Goal: Task Accomplishment & Management: Use online tool/utility

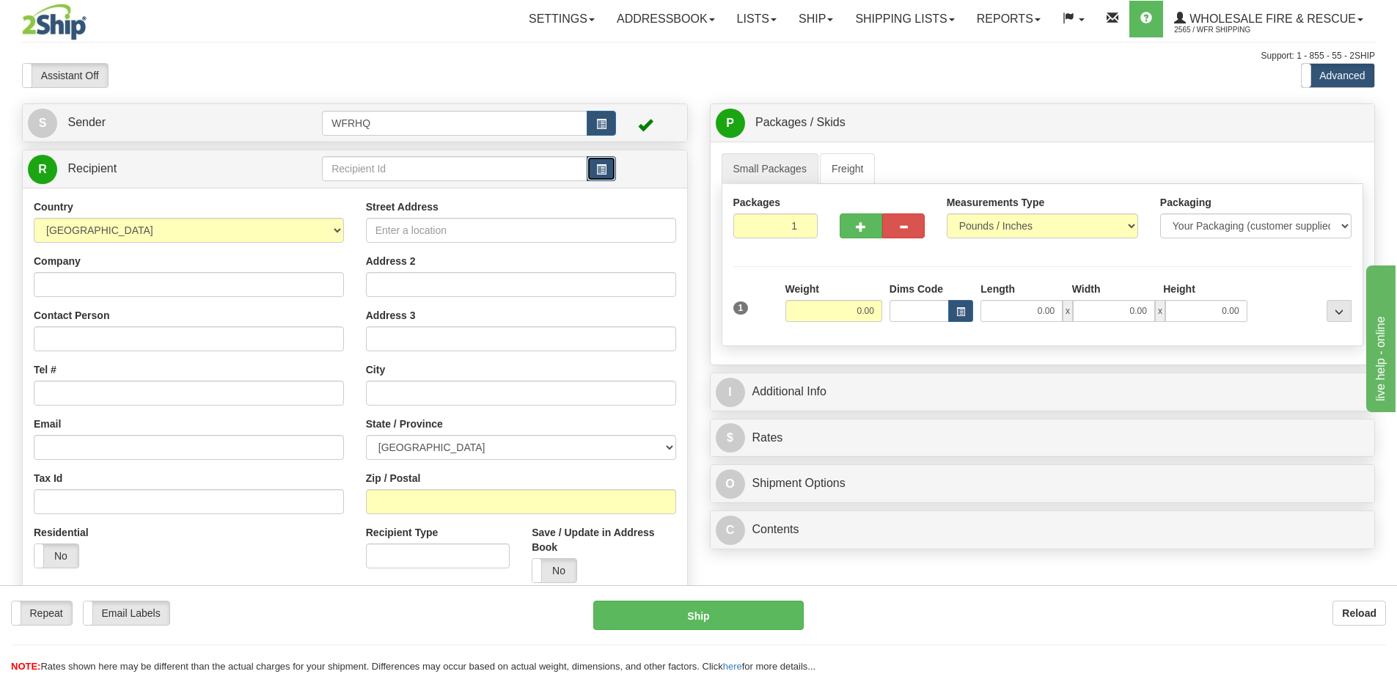
click at [596, 170] on span "button" at bounding box center [601, 170] width 10 height 10
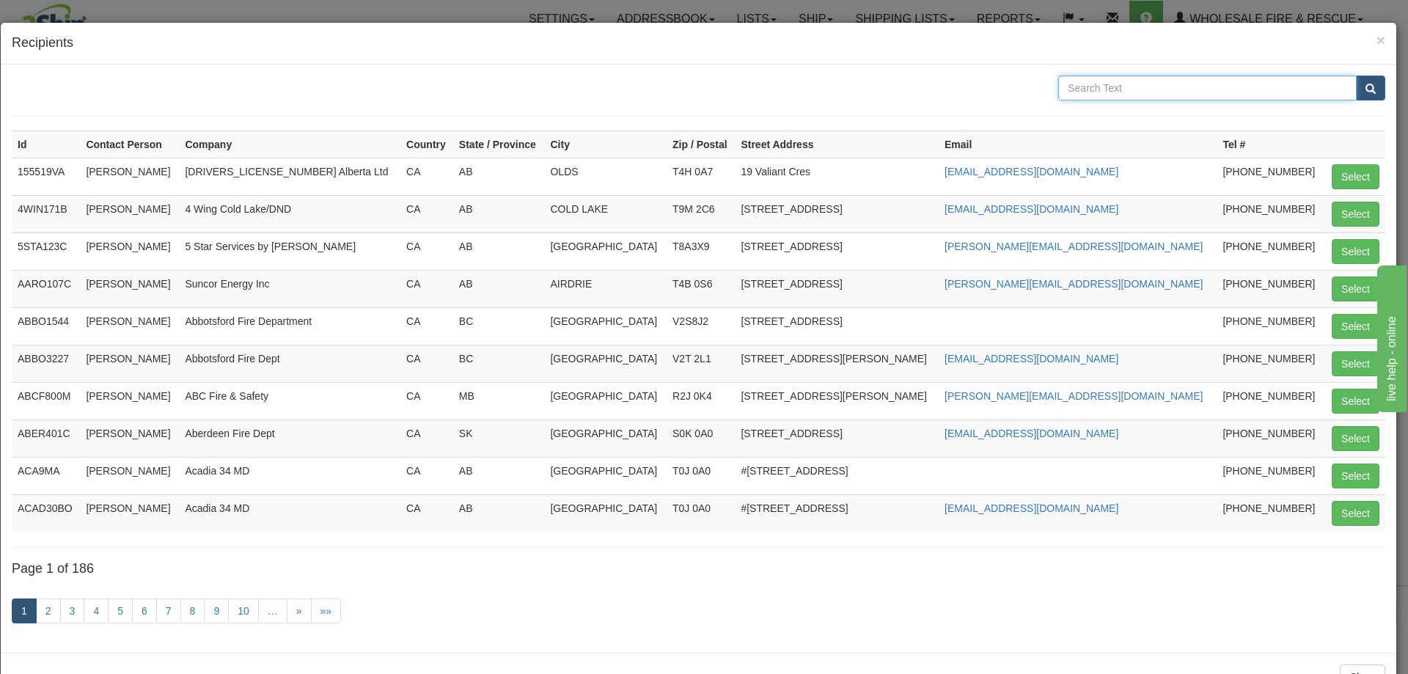
click at [1155, 89] on input "text" at bounding box center [1207, 88] width 298 height 25
type input "372"
click at [1356, 76] on button "submit" at bounding box center [1370, 88] width 29 height 25
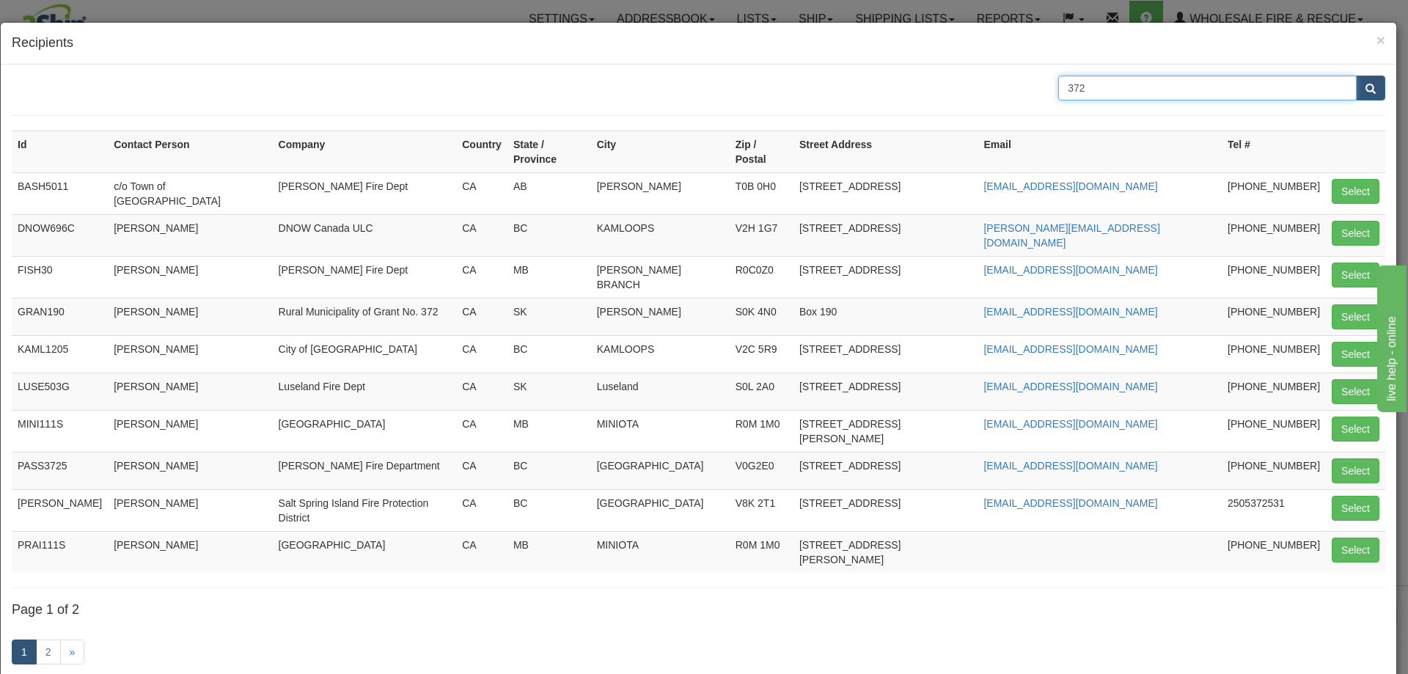
drag, startPoint x: 1102, startPoint y: 89, endPoint x: 958, endPoint y: 89, distance: 143.7
click at [963, 89] on div "372" at bounding box center [699, 88] width 1396 height 25
type input "Rural"
click at [1356, 76] on button "submit" at bounding box center [1370, 88] width 29 height 25
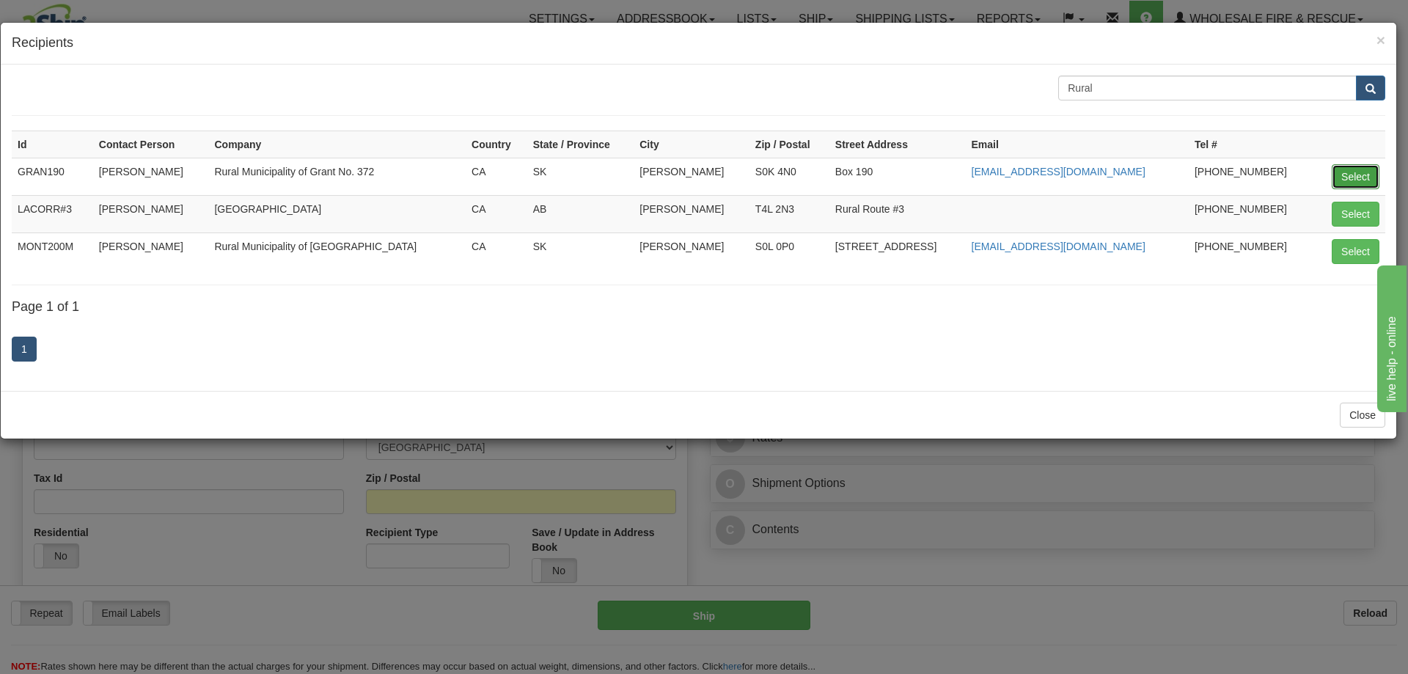
click at [1355, 175] on button "Select" at bounding box center [1356, 176] width 48 height 25
type input "GRAN190"
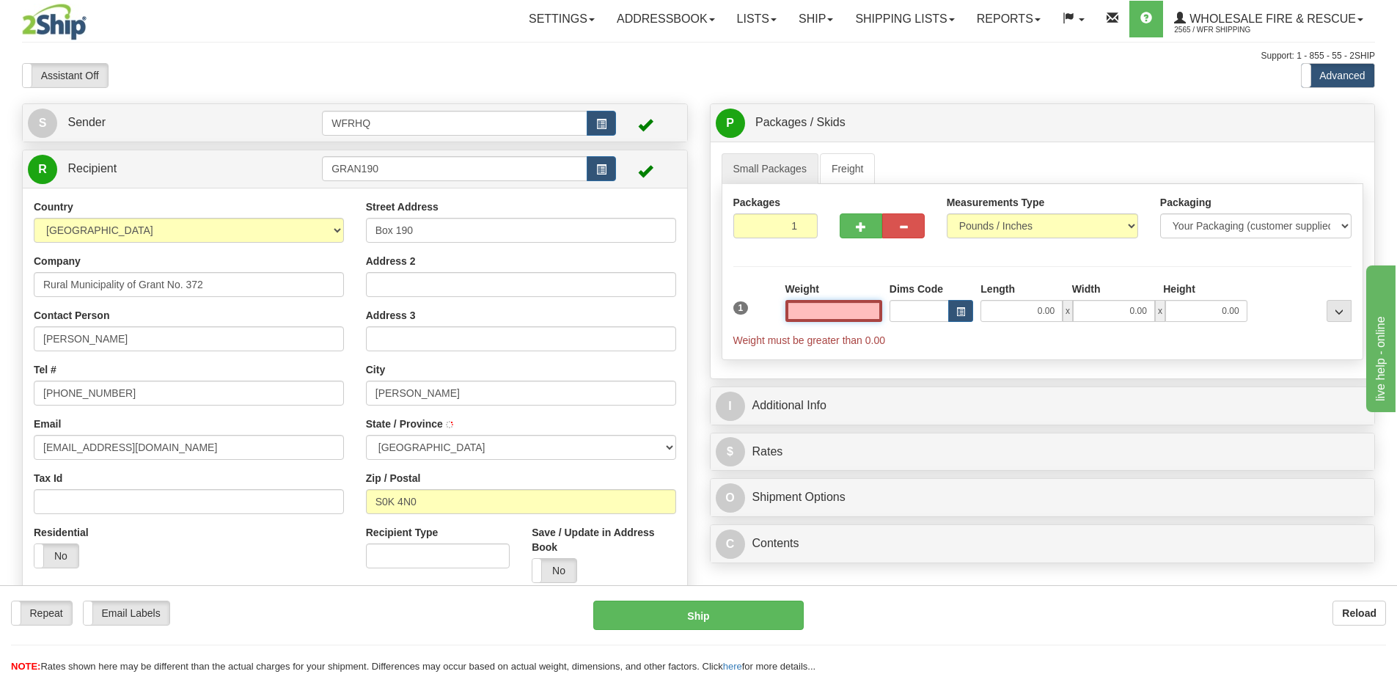
type input "[PERSON_NAME]"
type input "0.00"
drag, startPoint x: -28, startPoint y: 342, endPoint x: -35, endPoint y: 344, distance: 7.7
click at [0, 344] on html "Training Course Close Toggle navigation Settings Shipping Preferences New Sende…" at bounding box center [698, 337] width 1397 height 674
type input "[PERSON_NAME]"
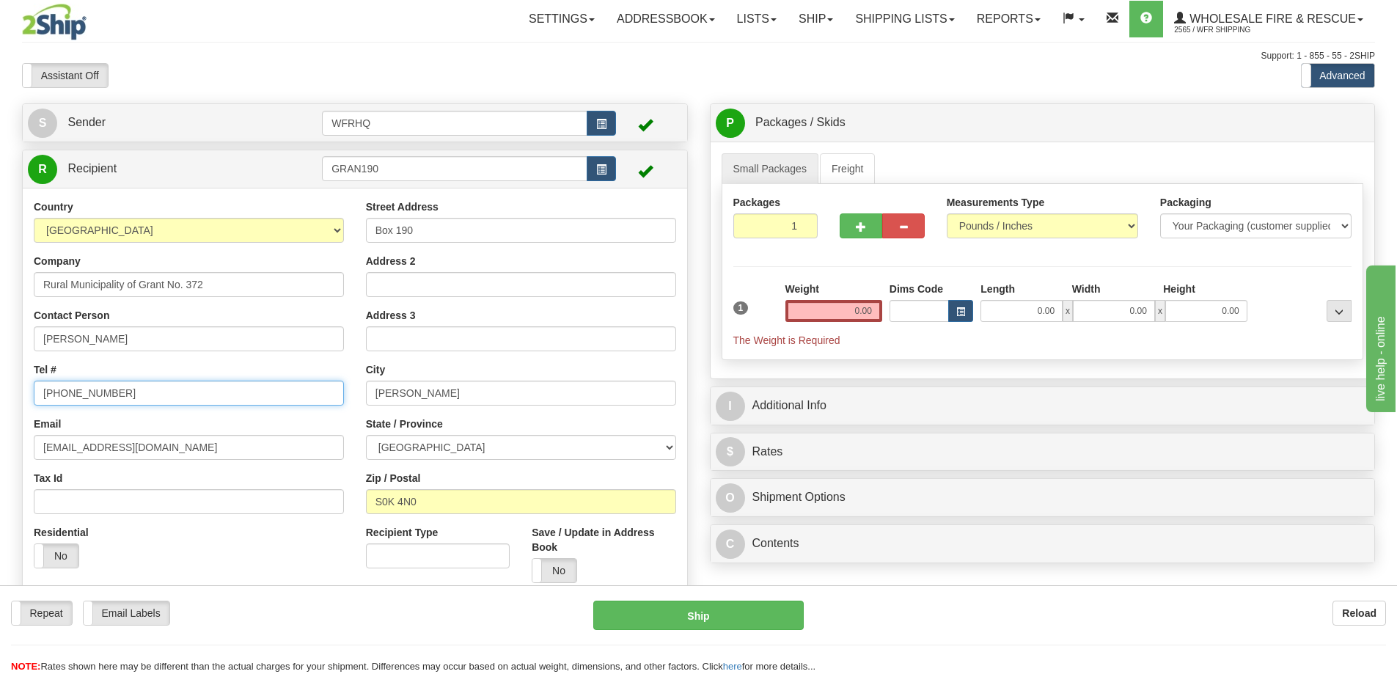
drag, startPoint x: 130, startPoint y: 391, endPoint x: 64, endPoint y: 395, distance: 66.1
click at [64, 395] on input "[PHONE_NUMBER]" at bounding box center [189, 393] width 310 height 25
type input "[PHONE_NUMBER]"
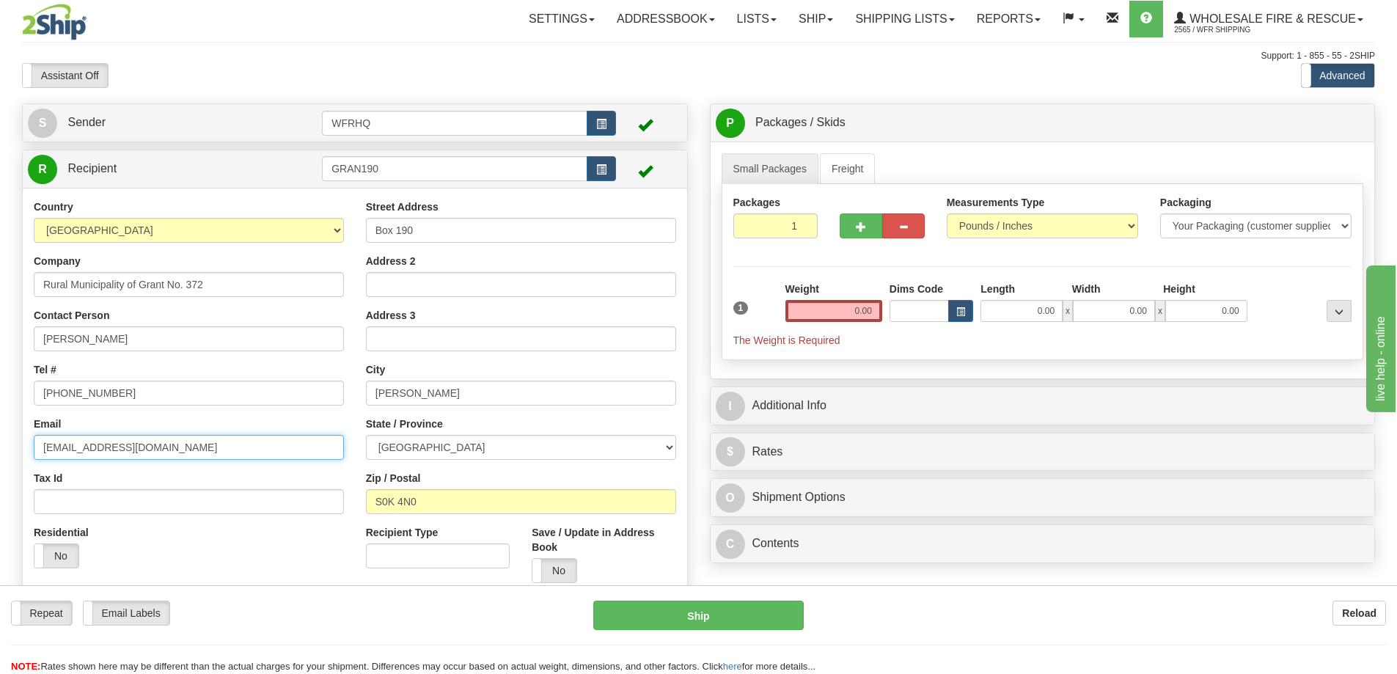
drag, startPoint x: 40, startPoint y: 452, endPoint x: -21, endPoint y: 461, distance: 62.1
click at [0, 461] on html "Training Course Close Toggle navigation Settings Shipping Preferences New Sende…" at bounding box center [698, 337] width 1397 height 674
paste input "aime@clpmfg"
type input "[EMAIL_ADDRESS][DOMAIN_NAME]"
click at [854, 326] on div "Weight 0.00" at bounding box center [834, 307] width 104 height 51
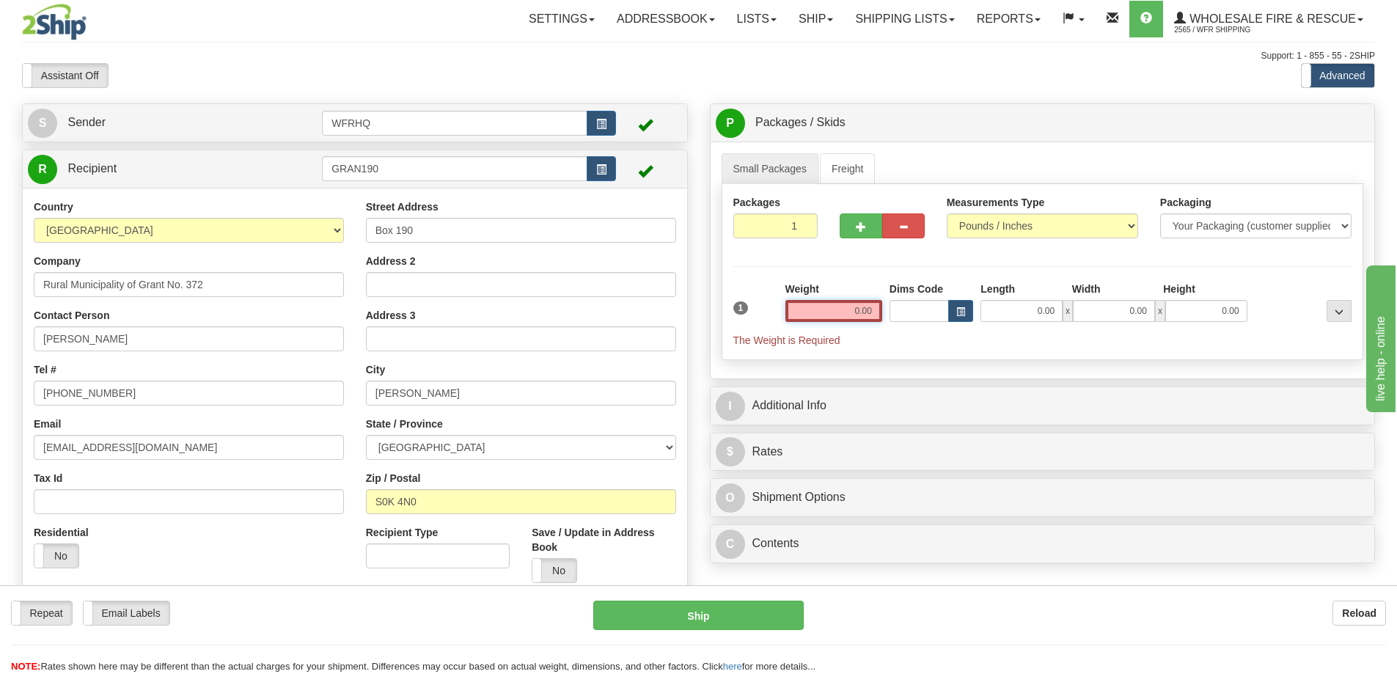
click at [860, 315] on input "0.00" at bounding box center [833, 311] width 97 height 22
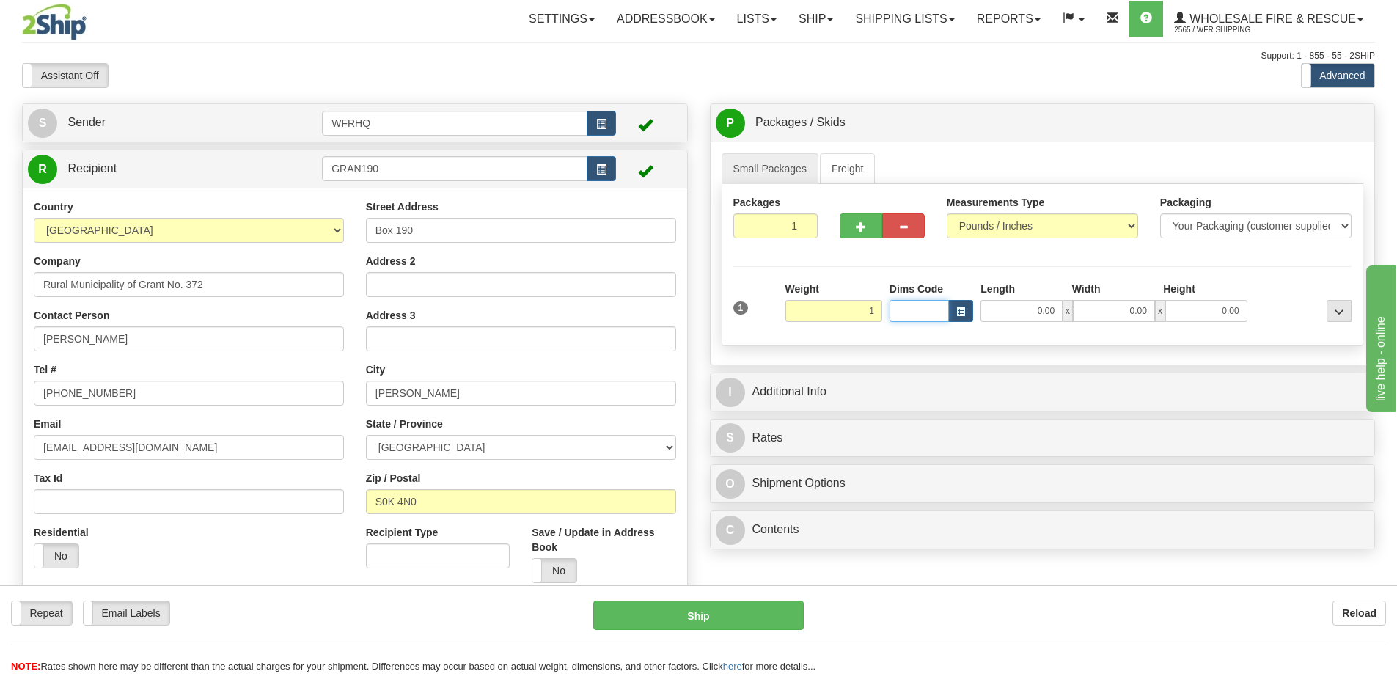
type input "1.00"
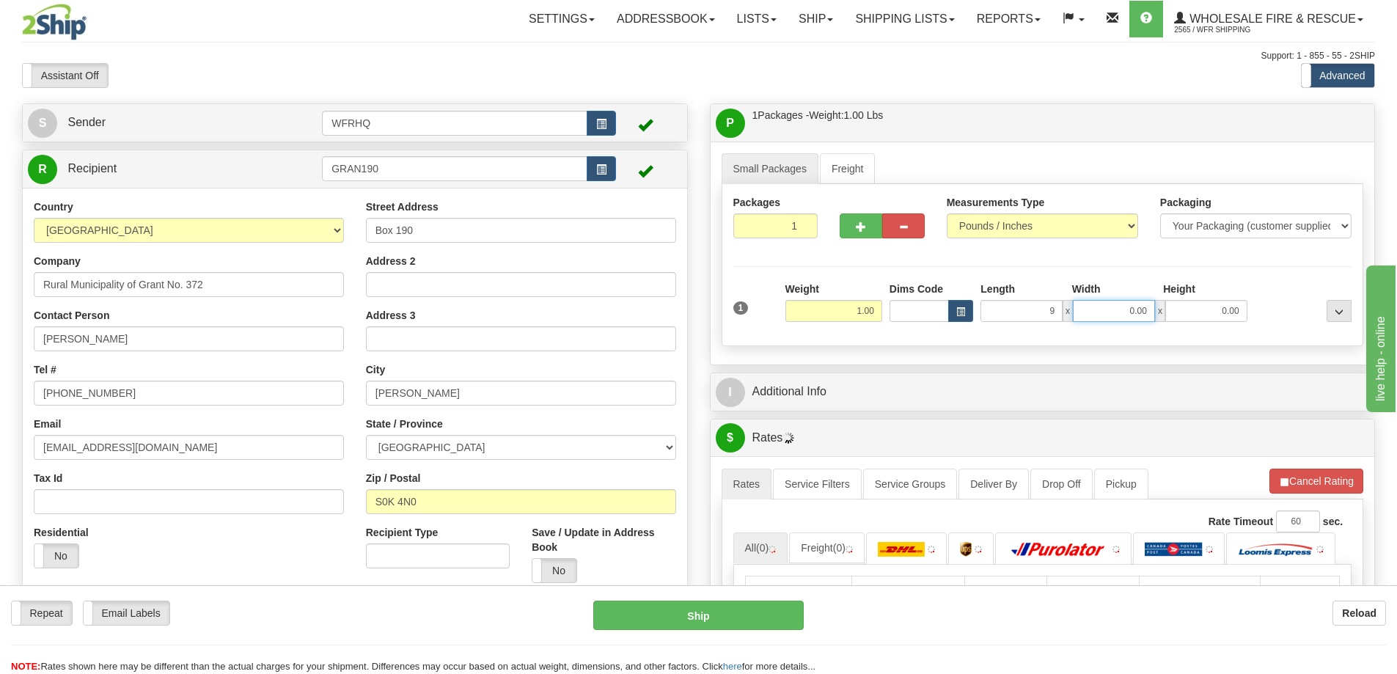
type input "9.00"
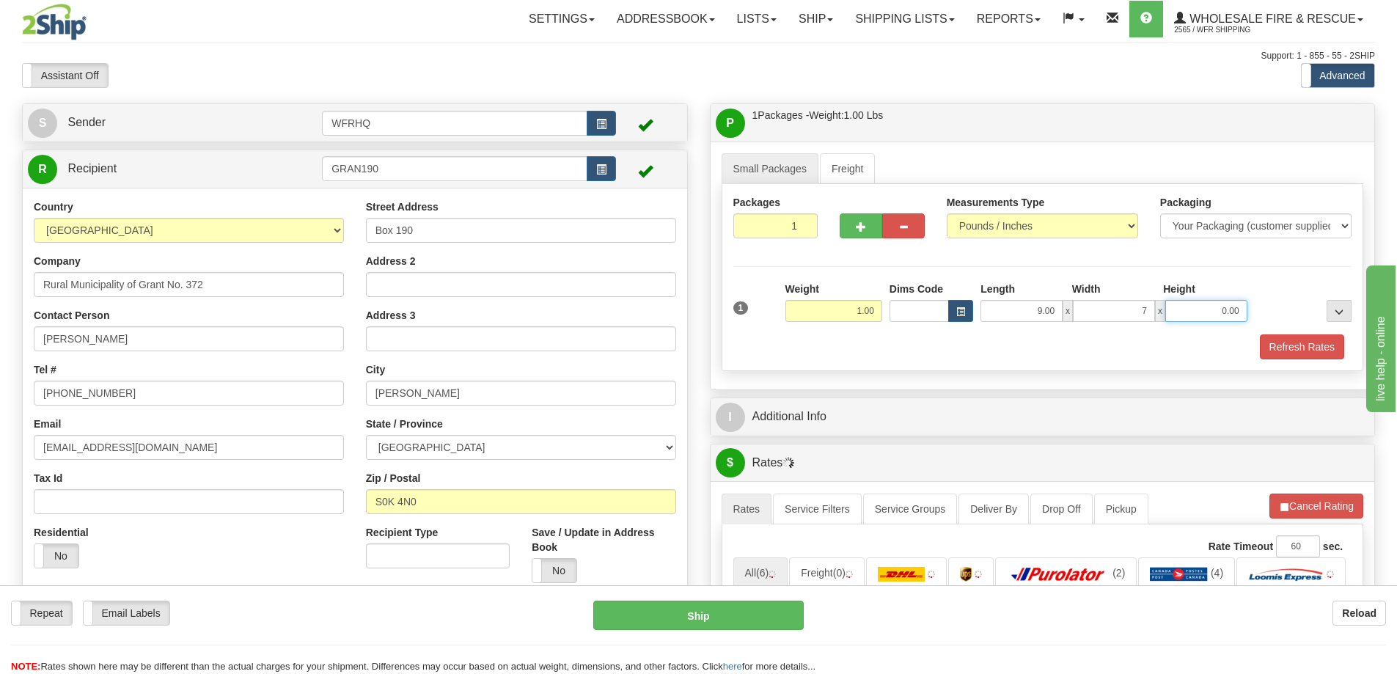
type input "7.00"
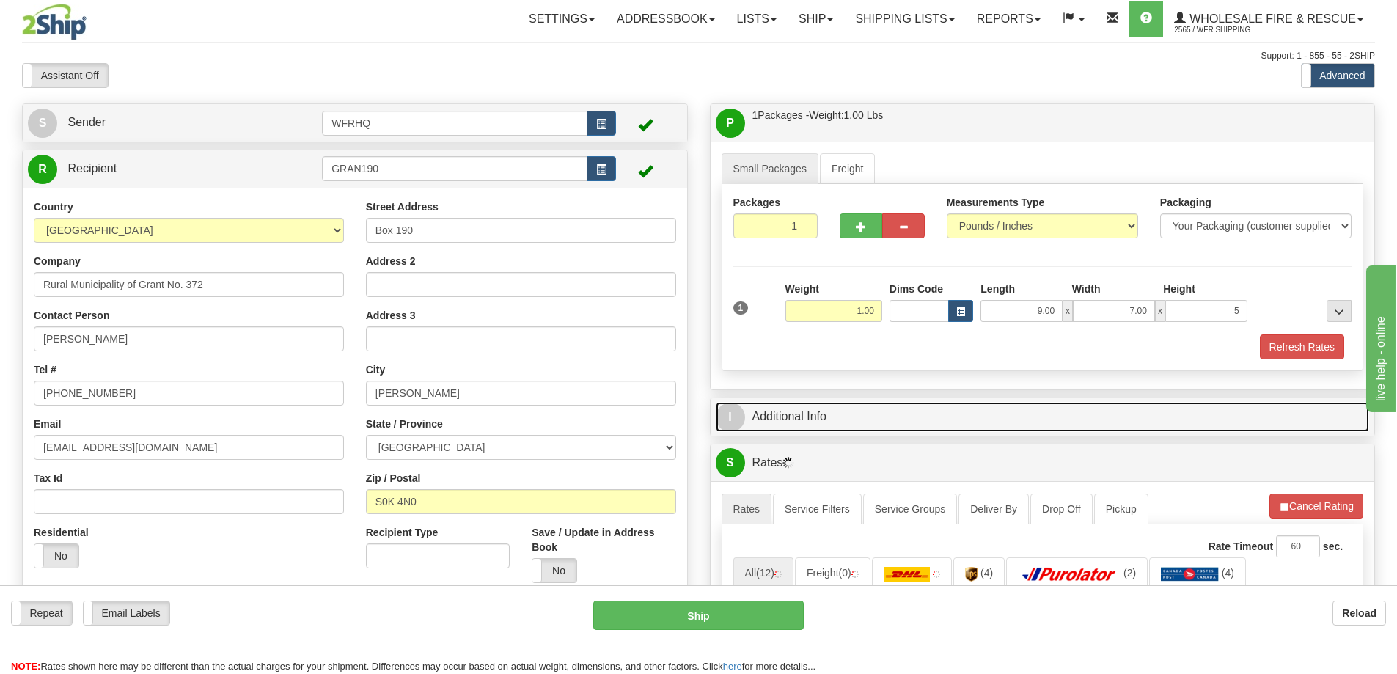
type input "5.00"
click at [807, 419] on link "I Additional Info" at bounding box center [1043, 417] width 654 height 30
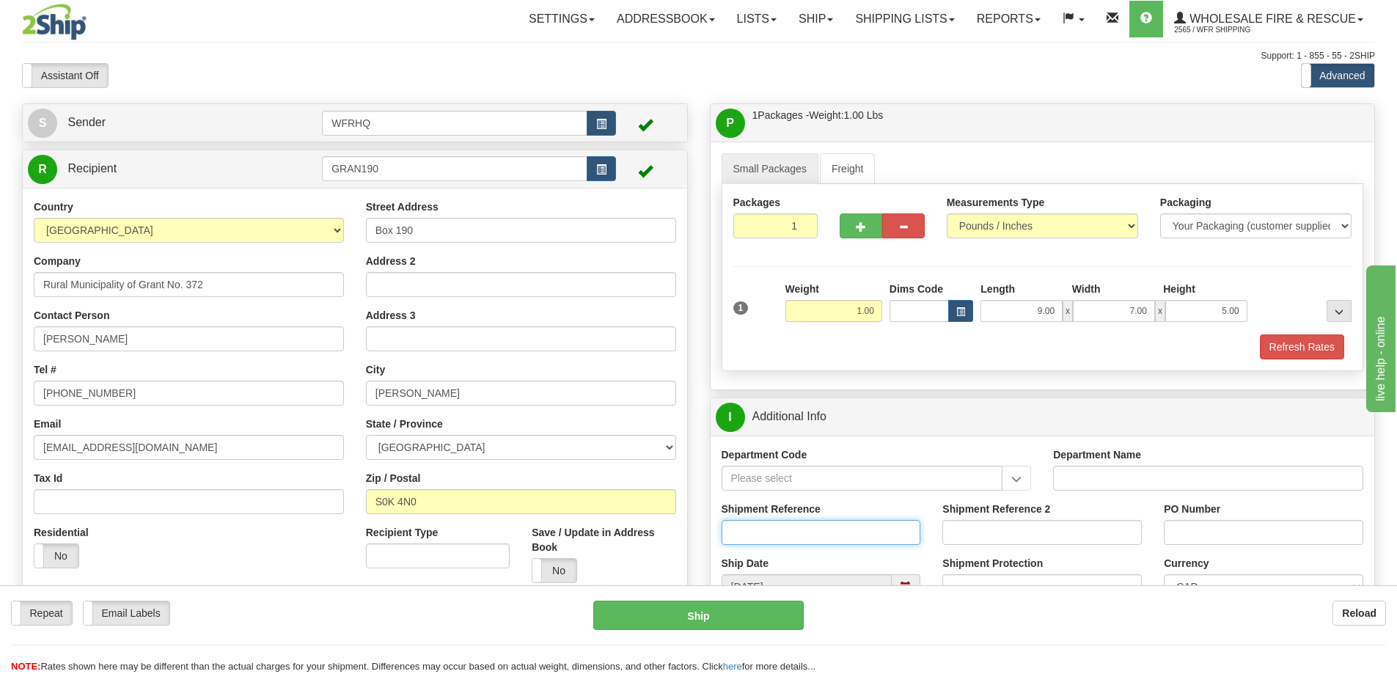
click at [799, 528] on input "Shipment Reference" at bounding box center [821, 532] width 199 height 25
type input "S46059 - 30464"
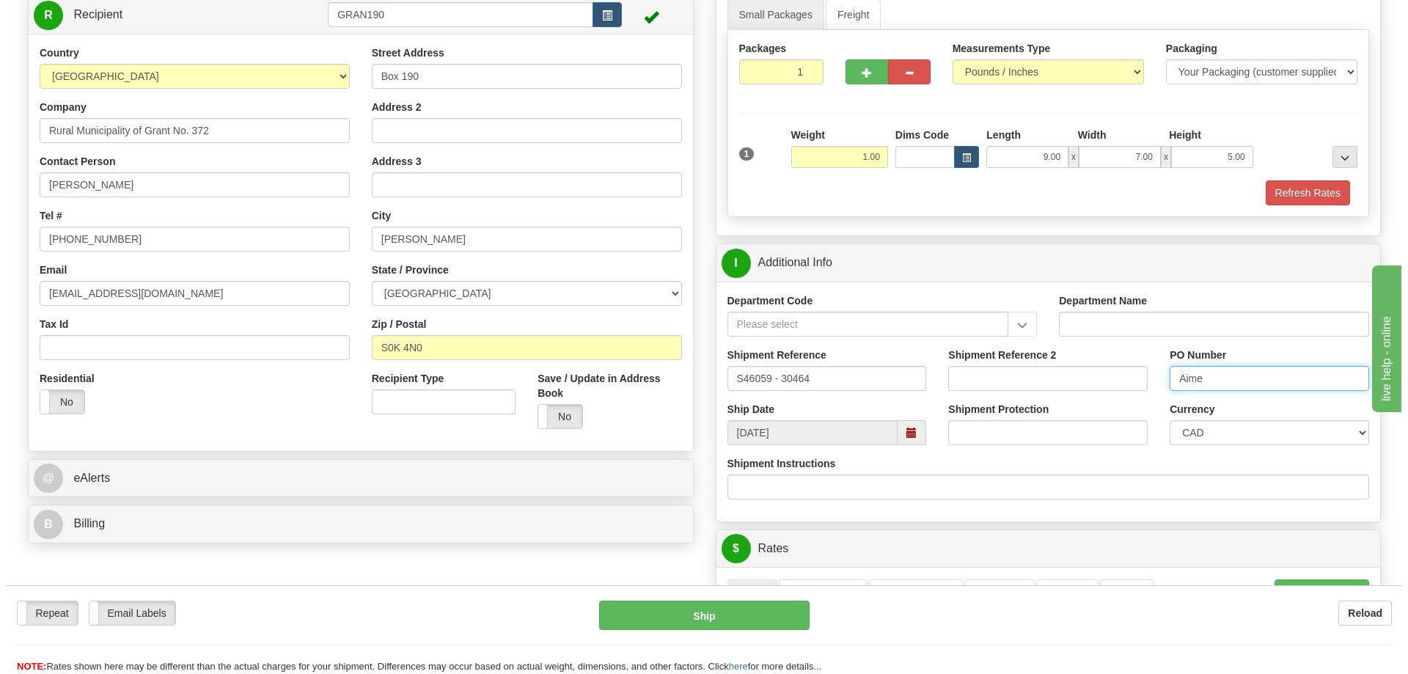
scroll to position [440, 0]
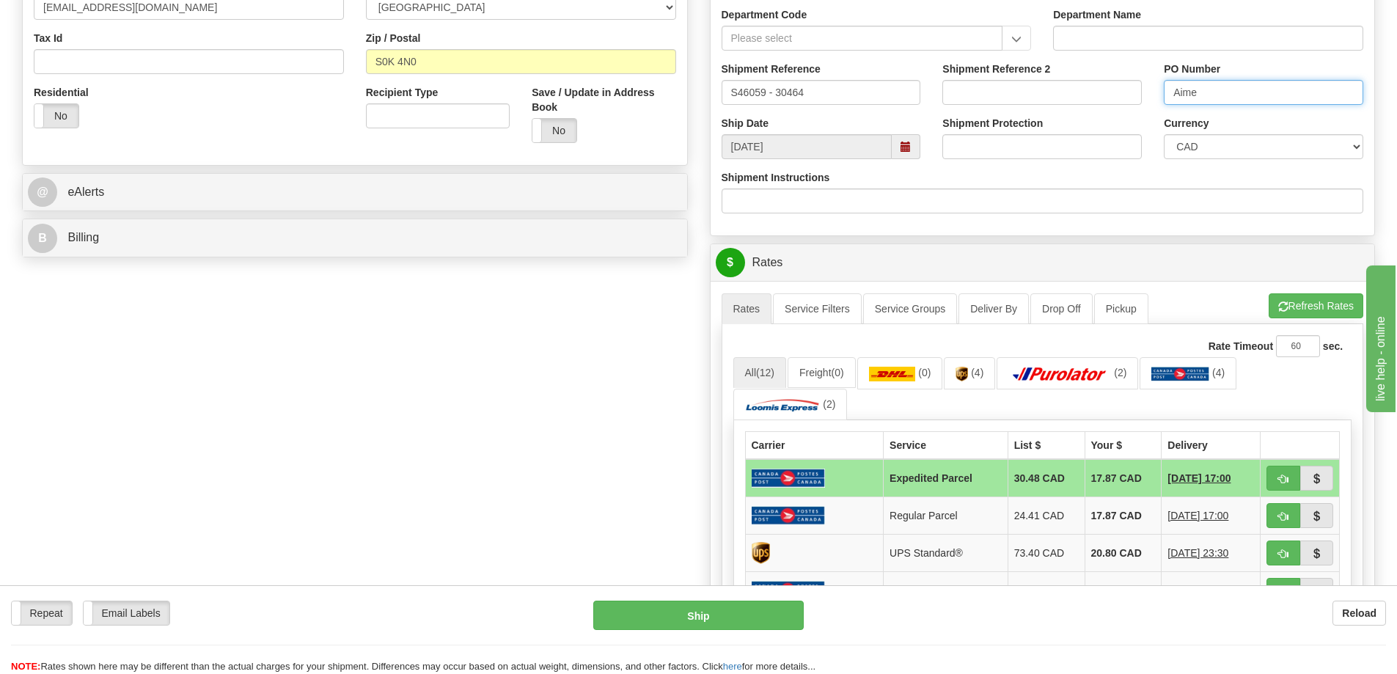
type input "Aime"
click at [1282, 482] on span "button" at bounding box center [1283, 479] width 10 height 10
type input "DOM.EP"
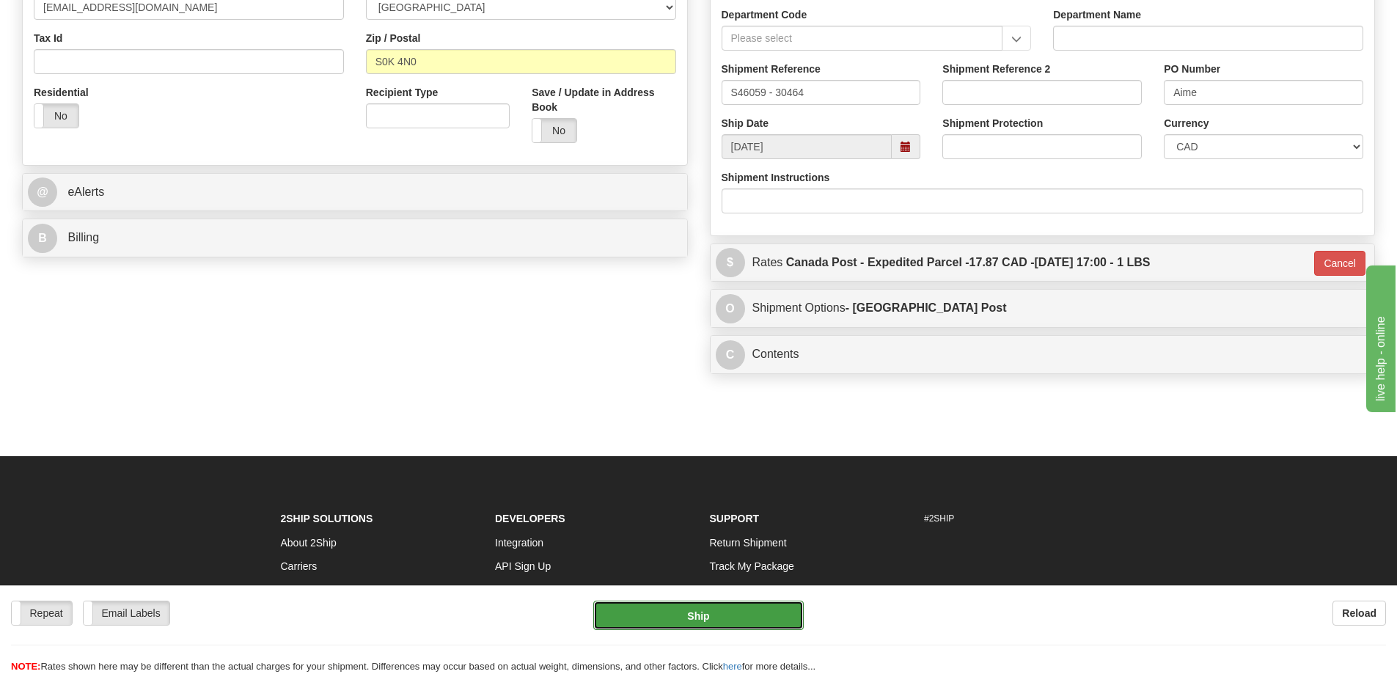
click at [740, 617] on button "Ship" at bounding box center [698, 615] width 210 height 29
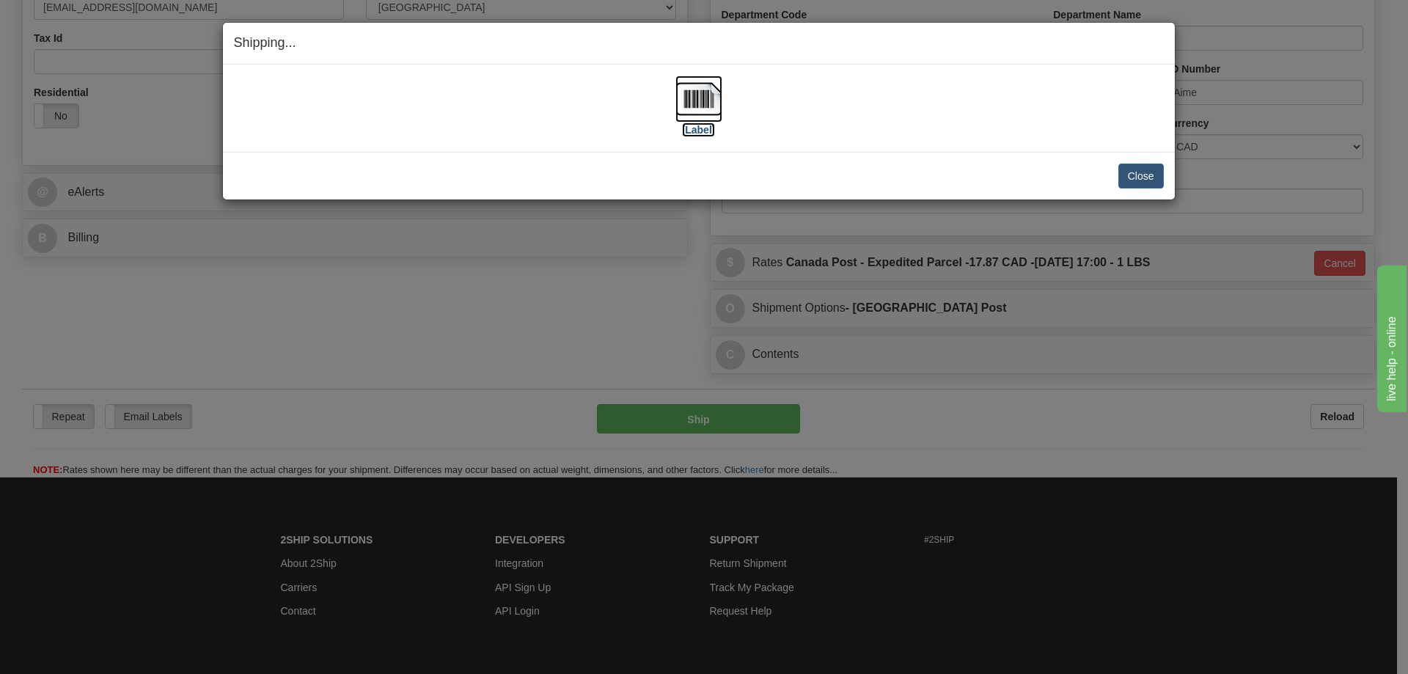
click at [703, 103] on img at bounding box center [698, 99] width 47 height 47
click at [839, 177] on div "Close Cancel" at bounding box center [699, 176] width 930 height 25
click at [1138, 168] on button "Close" at bounding box center [1140, 176] width 45 height 25
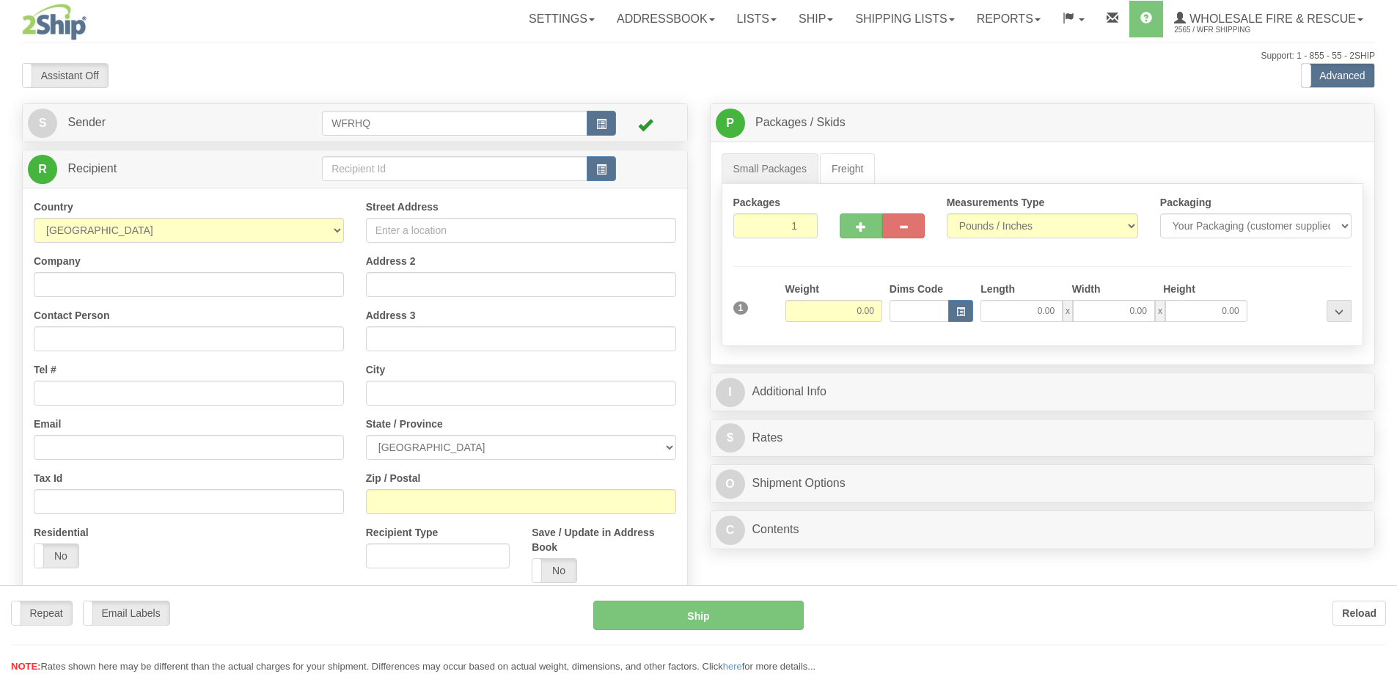
click at [605, 166] on div at bounding box center [698, 337] width 1397 height 674
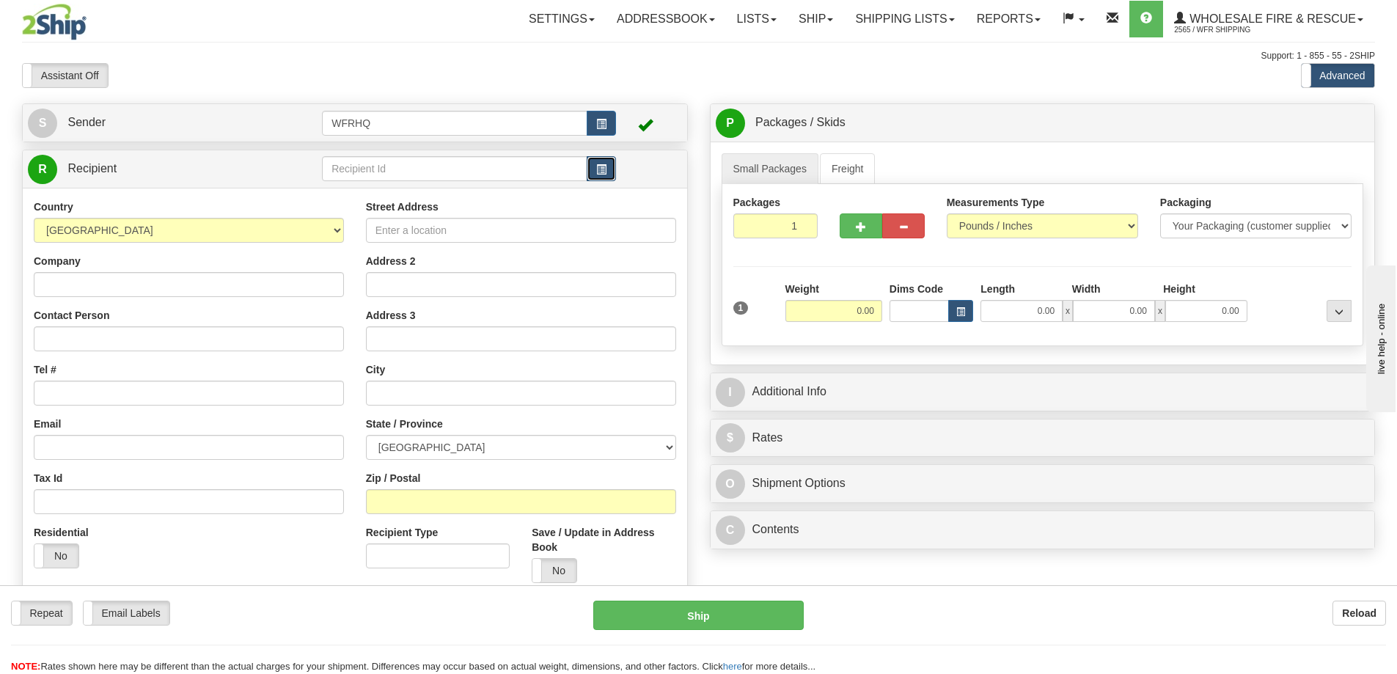
click at [604, 169] on span "button" at bounding box center [601, 170] width 10 height 10
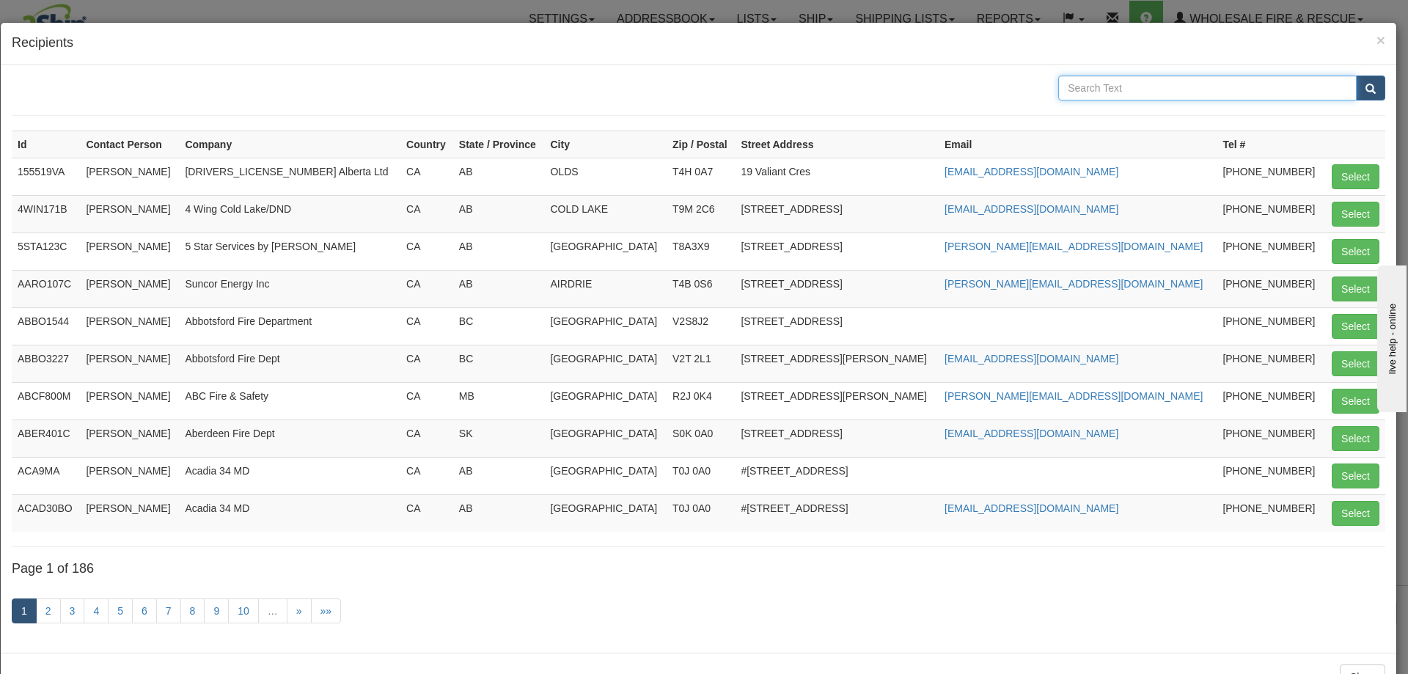
click at [1148, 92] on input "text" at bounding box center [1207, 88] width 298 height 25
type input "Algonquin"
click at [1356, 76] on button "submit" at bounding box center [1370, 88] width 29 height 25
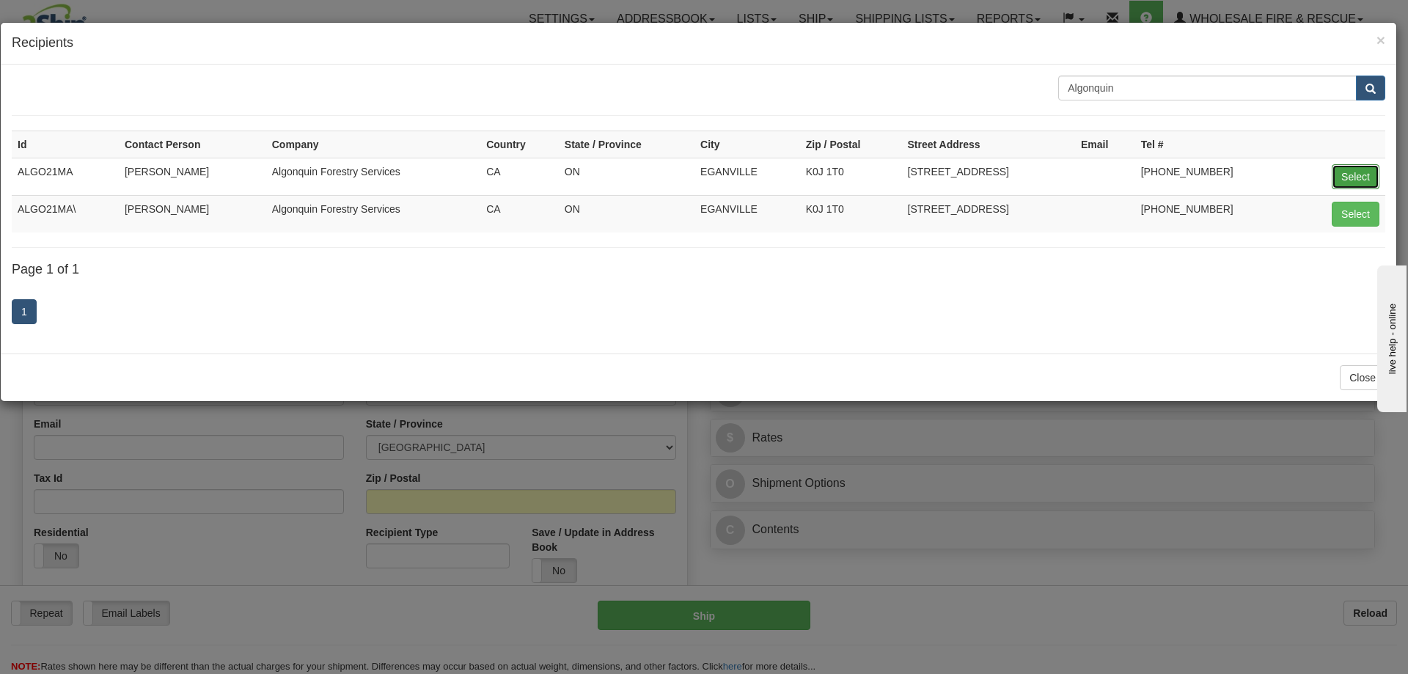
click at [1355, 170] on button "Select" at bounding box center [1356, 176] width 48 height 25
type input "ALGO21MA"
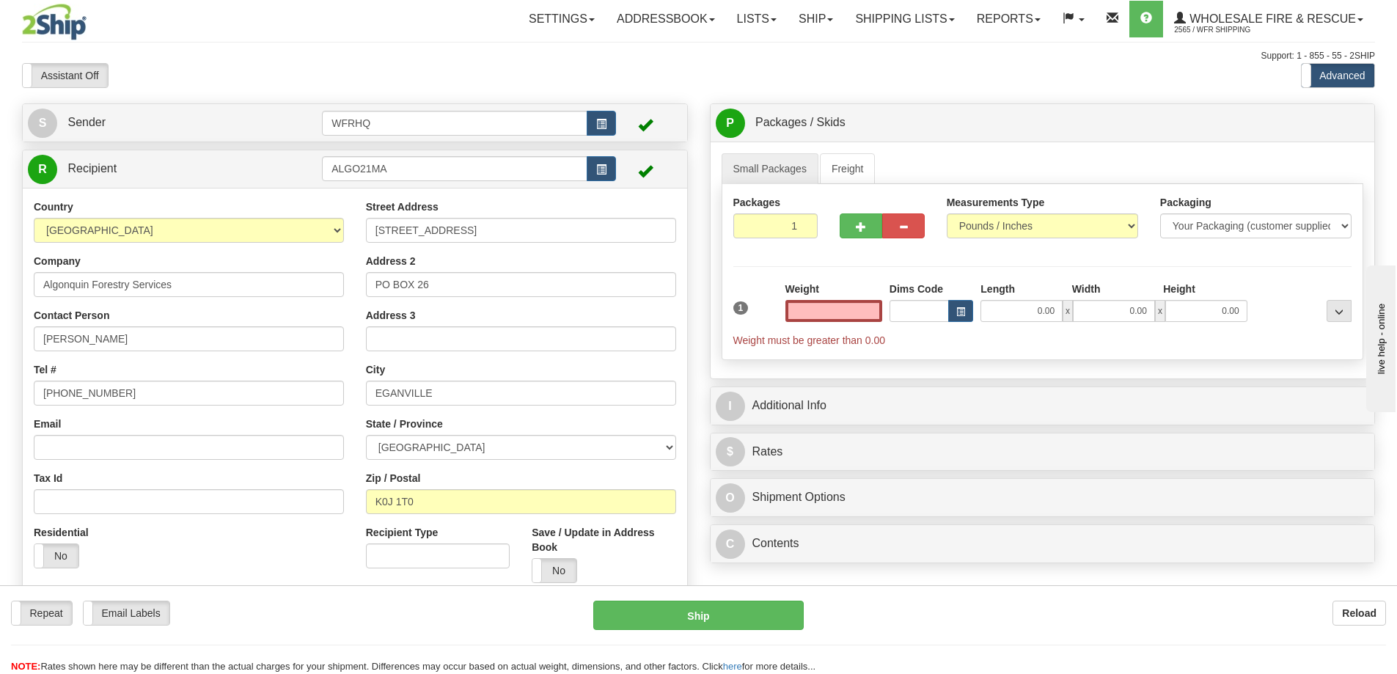
type input "0.00"
drag, startPoint x: 410, startPoint y: 238, endPoint x: 293, endPoint y: 238, distance: 117.3
click at [293, 238] on div "Country AFGHANISTAN ALAND ISLANDS ALBANIA ALGERIA AMERICAN SAMOA ANDORRA ANGOLA…" at bounding box center [355, 396] width 664 height 395
click at [472, 278] on input "PO BOX 26" at bounding box center [521, 284] width 310 height 25
drag, startPoint x: 260, startPoint y: 281, endPoint x: 227, endPoint y: 281, distance: 32.3
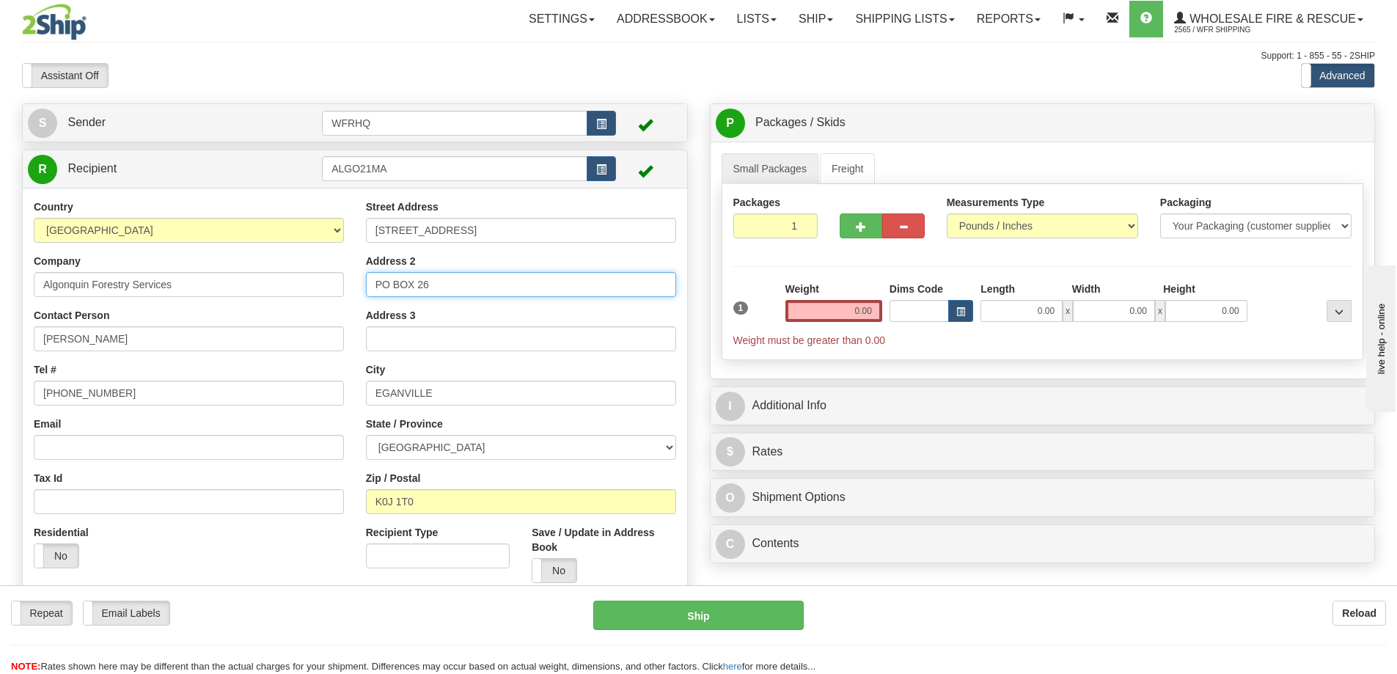
click at [227, 281] on div "Country AFGHANISTAN ALAND ISLANDS ALBANIA ALGERIA AMERICAN SAMOA ANDORRA ANGOLA…" at bounding box center [355, 396] width 664 height 395
click at [843, 314] on input "0.00" at bounding box center [833, 311] width 97 height 22
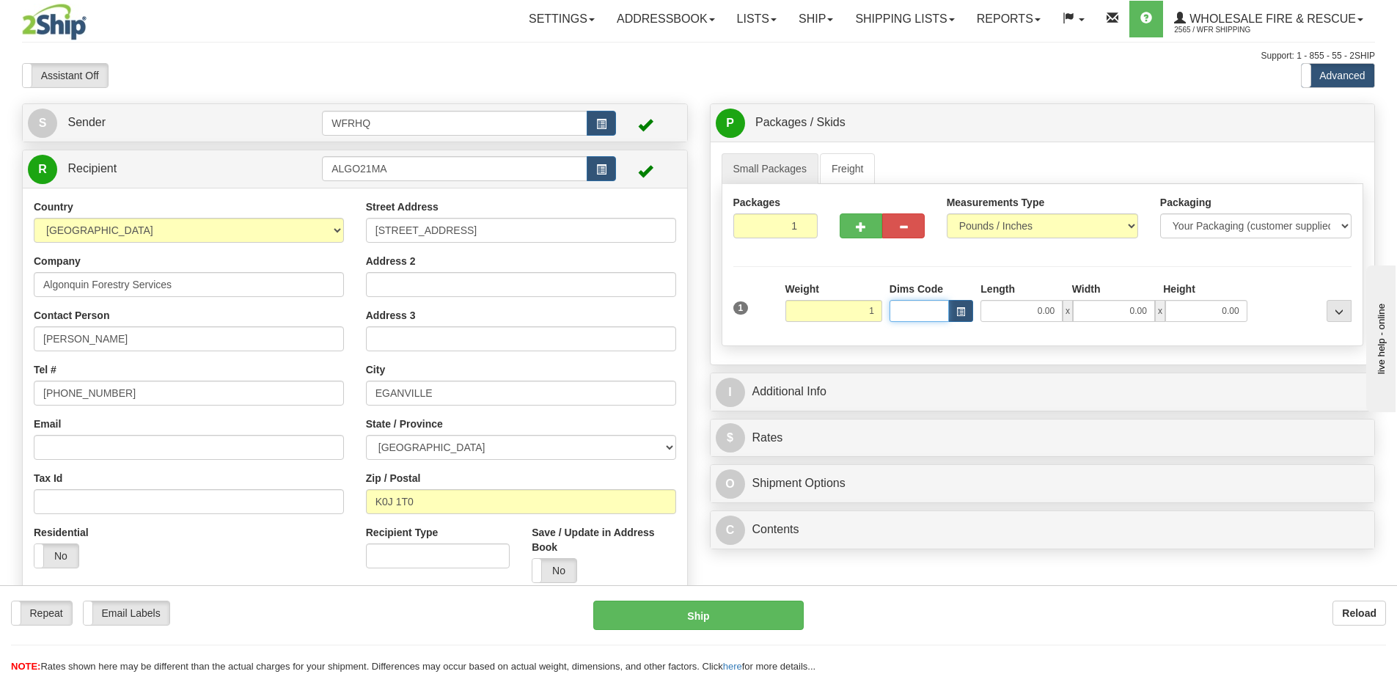
type input "1.00"
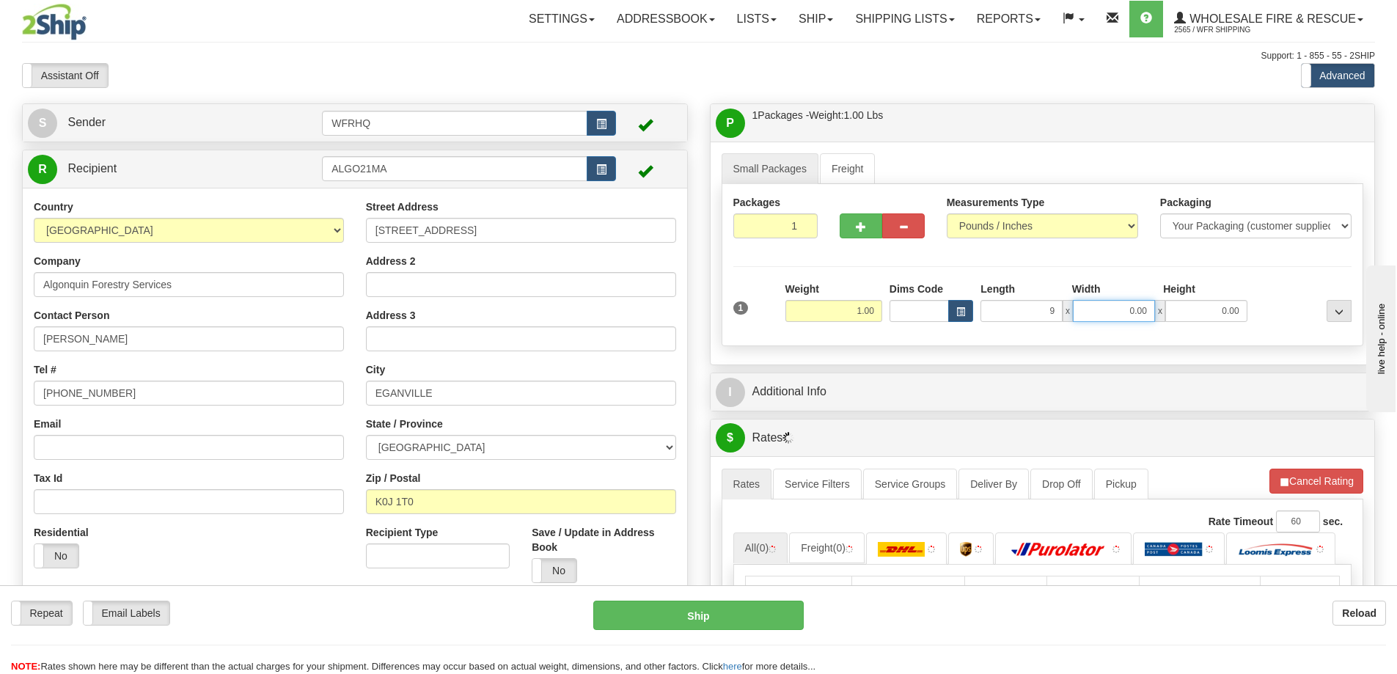
type input "9.00"
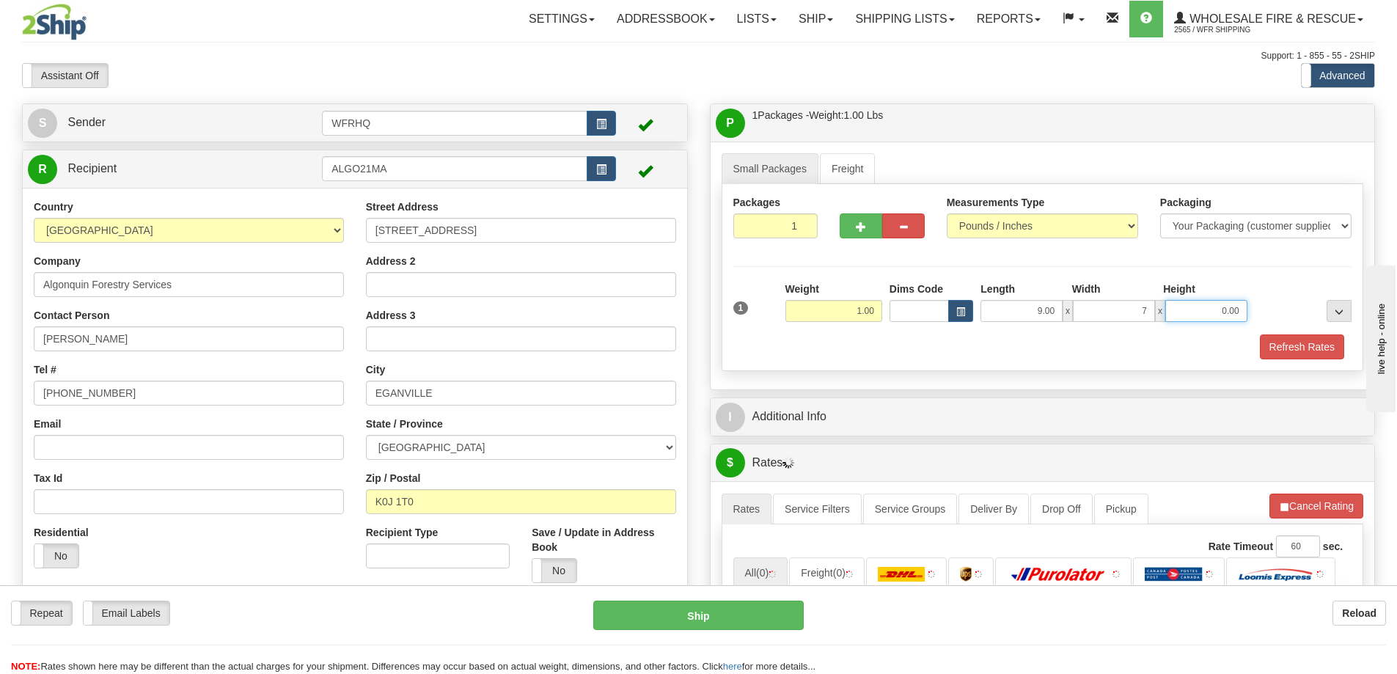
type input "7.00"
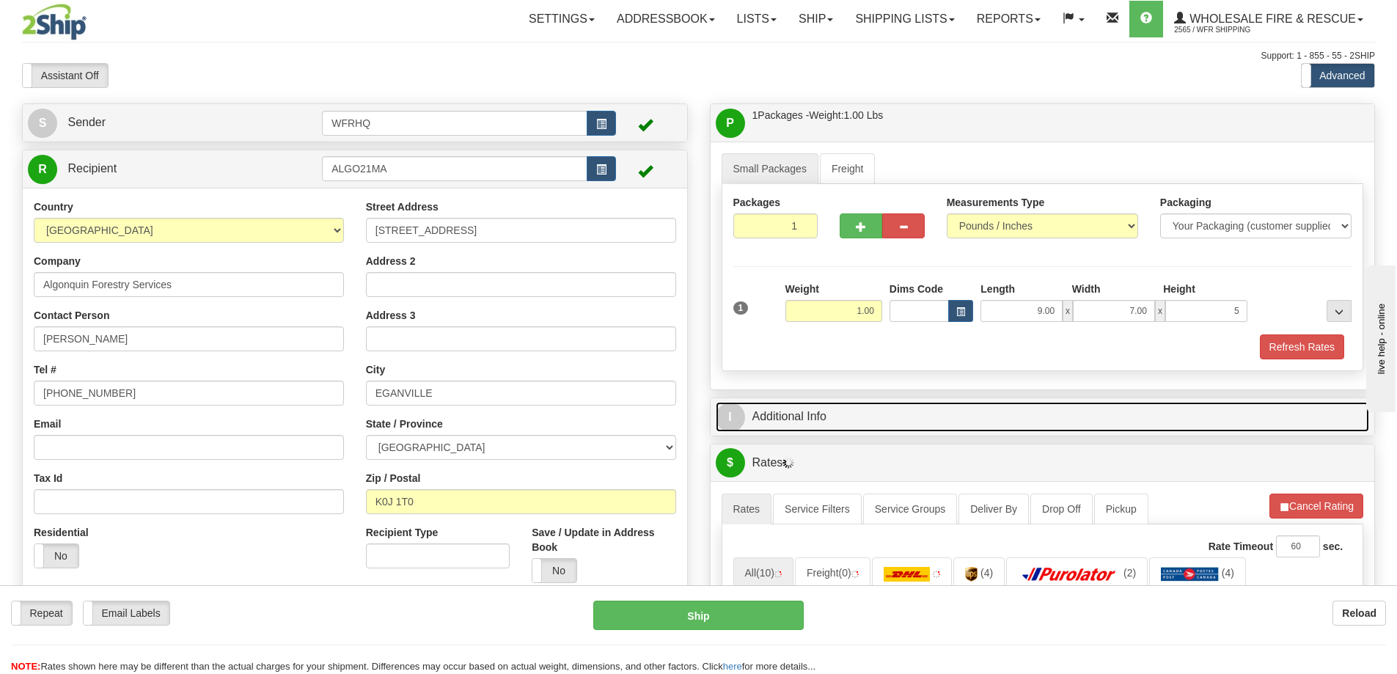
click at [831, 406] on link "I Additional Info" at bounding box center [1043, 417] width 654 height 30
type input "5.00"
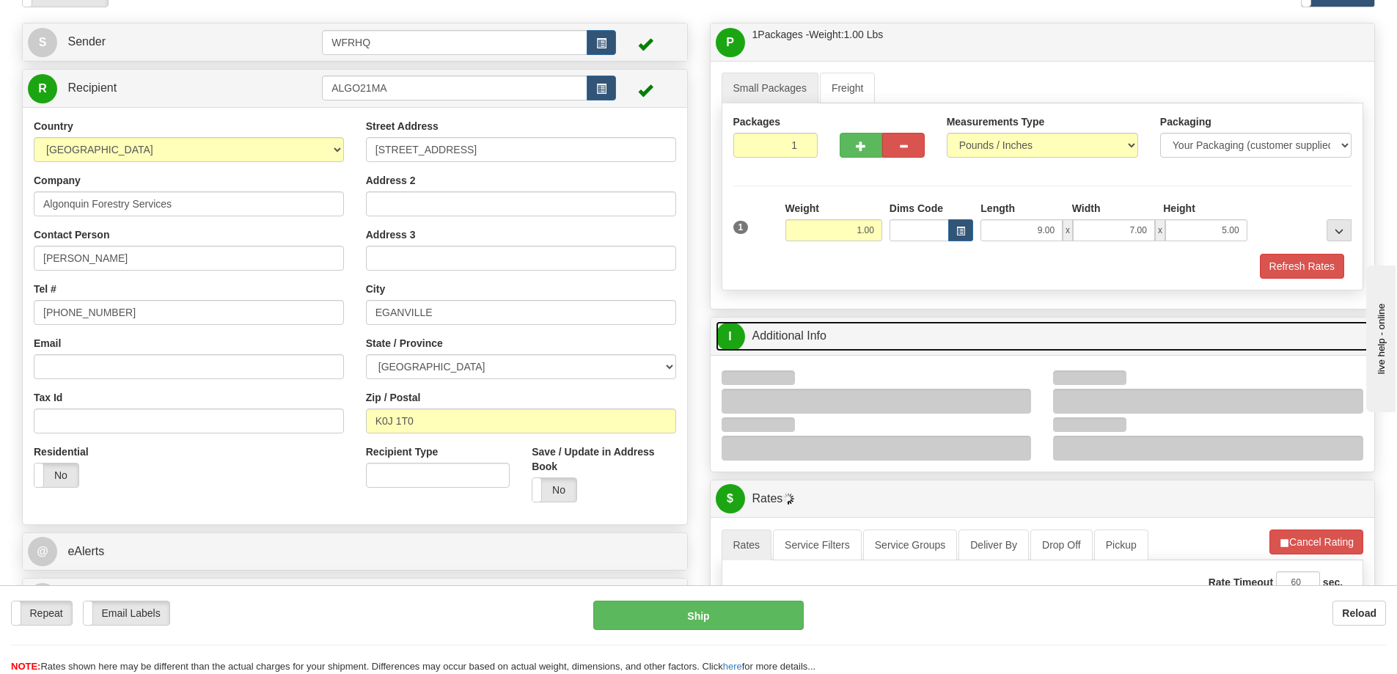
scroll to position [220, 0]
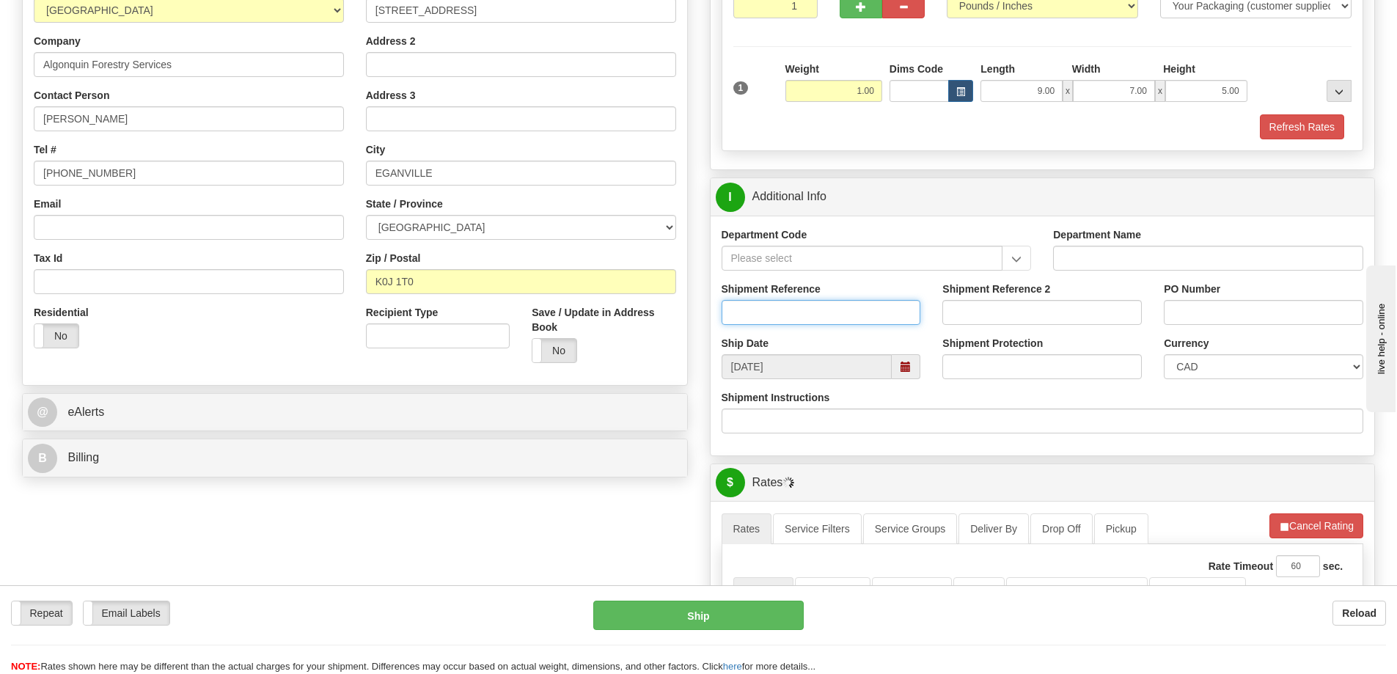
click at [785, 318] on input "Shipment Reference" at bounding box center [821, 312] width 199 height 25
type input "S46017 - 30471"
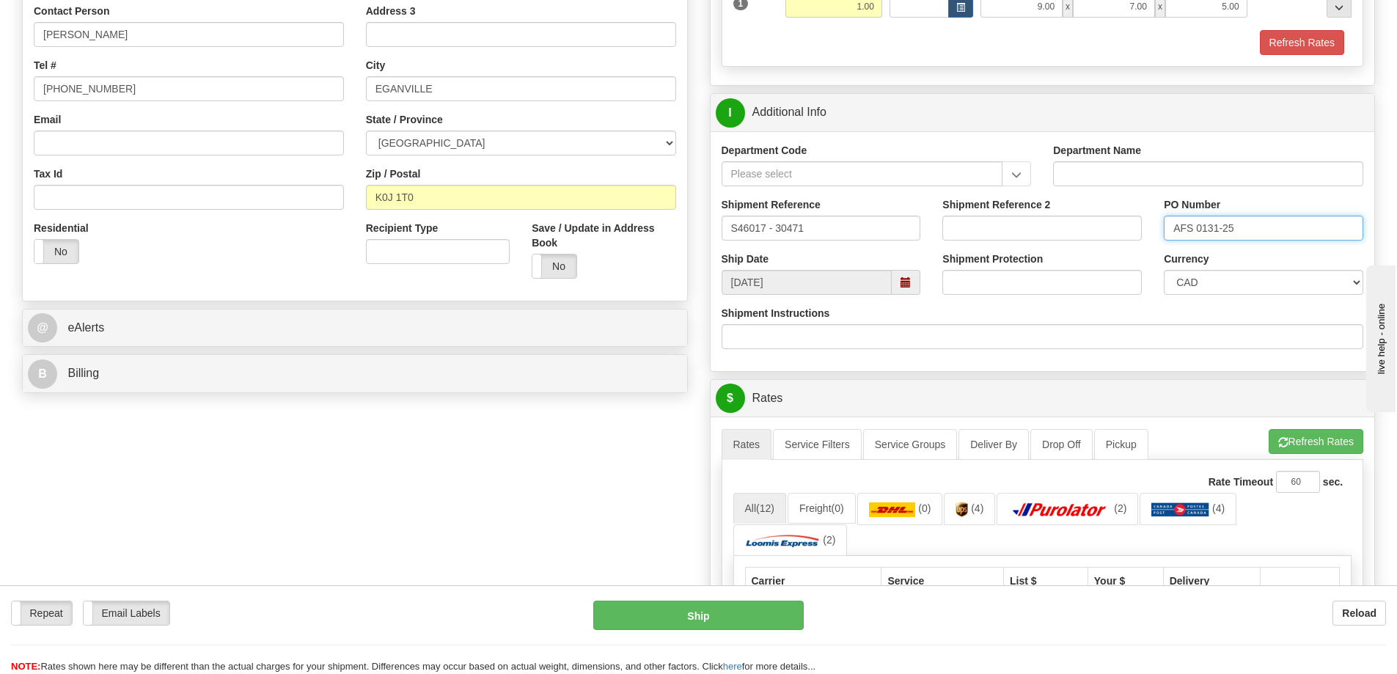
scroll to position [73, 0]
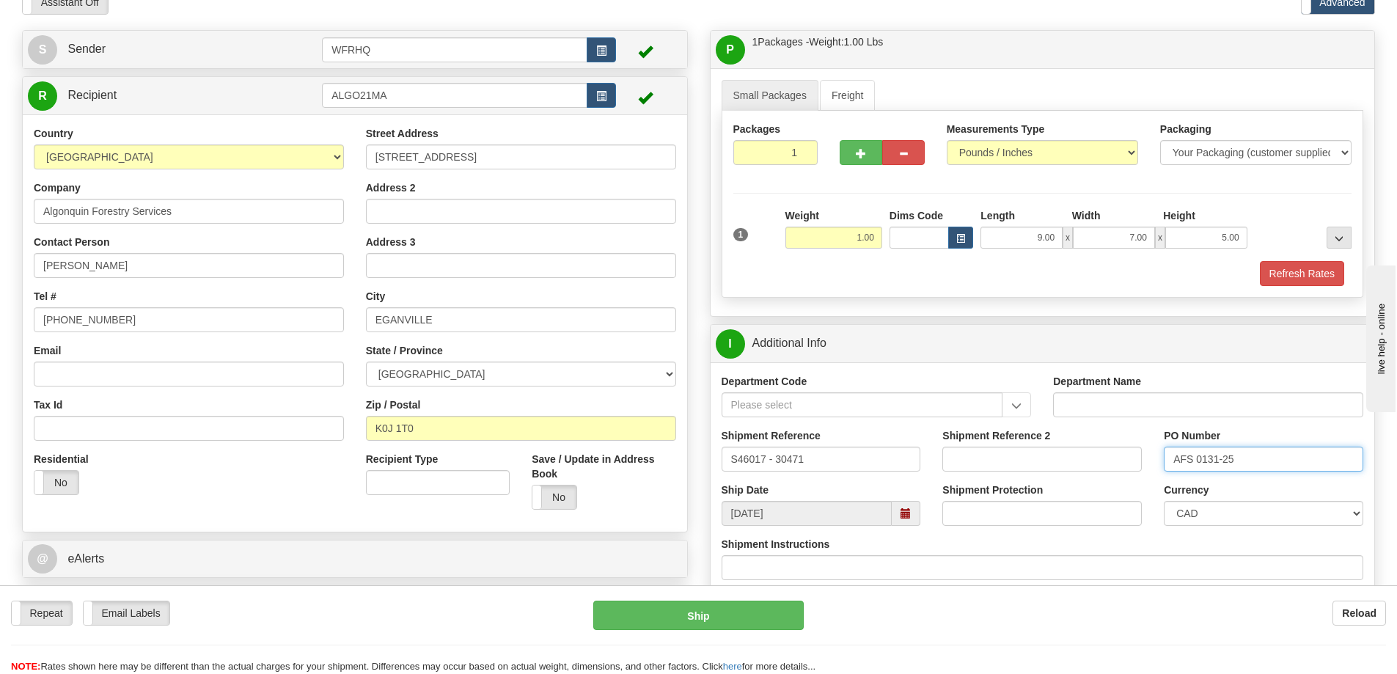
type input "AFS 0131-25"
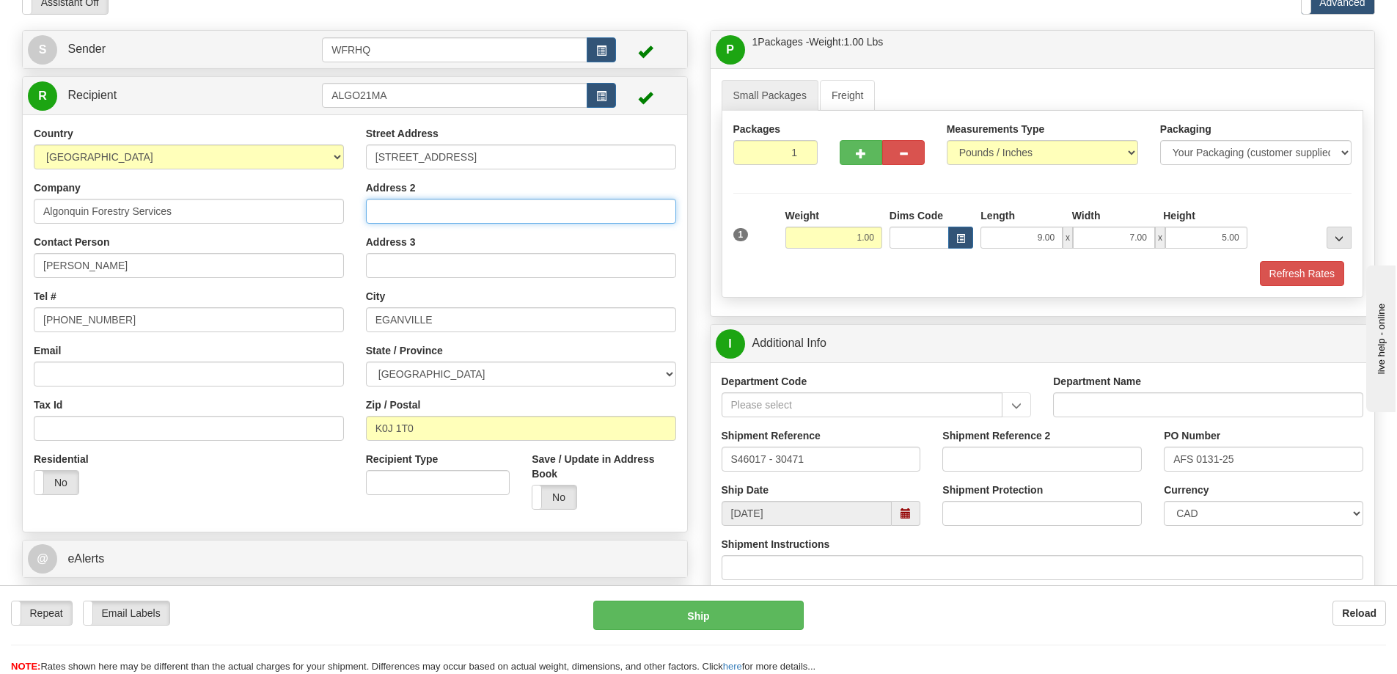
click at [423, 209] on input "Address 2" at bounding box center [521, 211] width 310 height 25
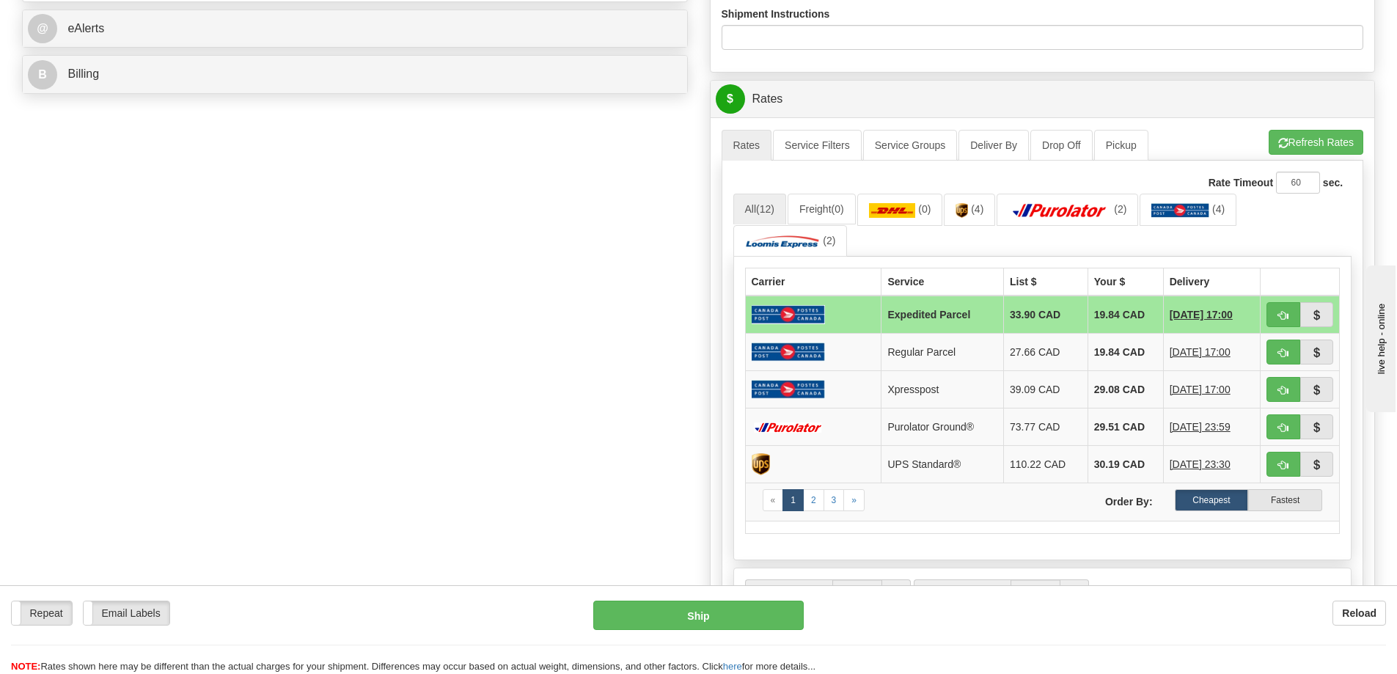
scroll to position [660, 0]
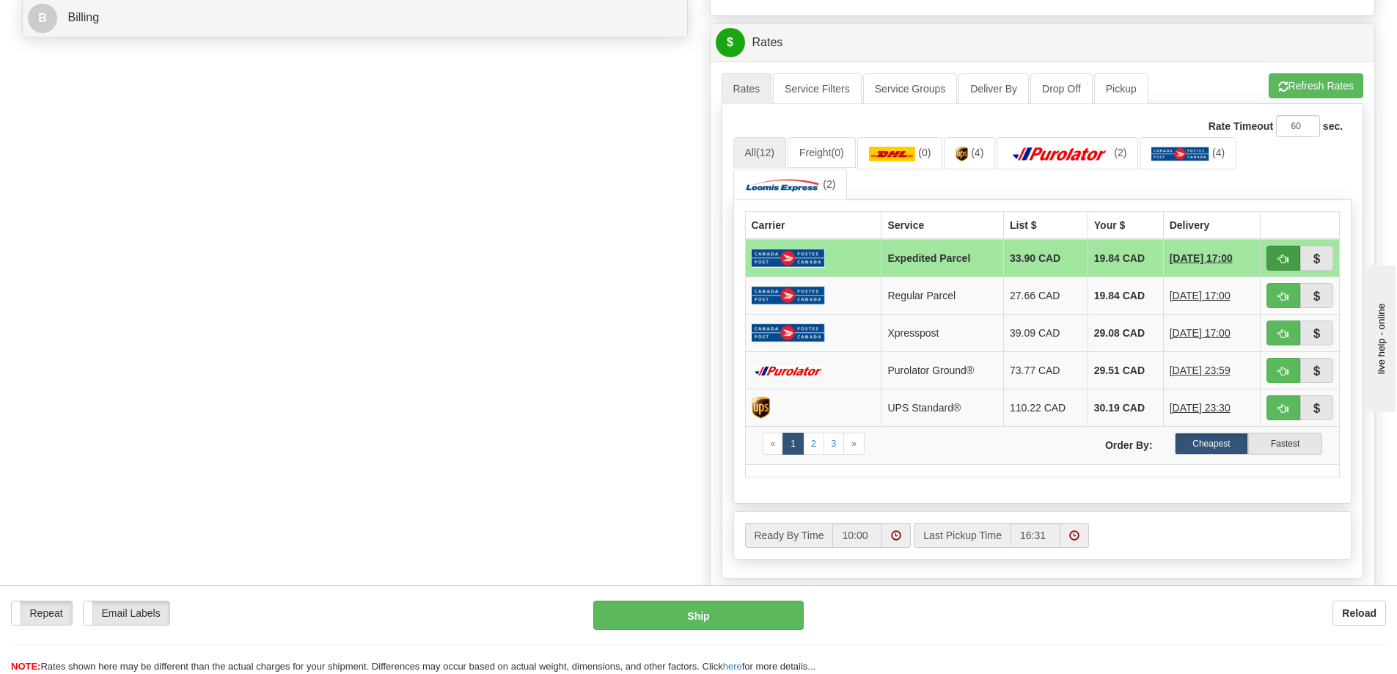
type input "PO Box 26"
click at [1281, 260] on span "button" at bounding box center [1283, 259] width 10 height 10
type input "DOM.EP"
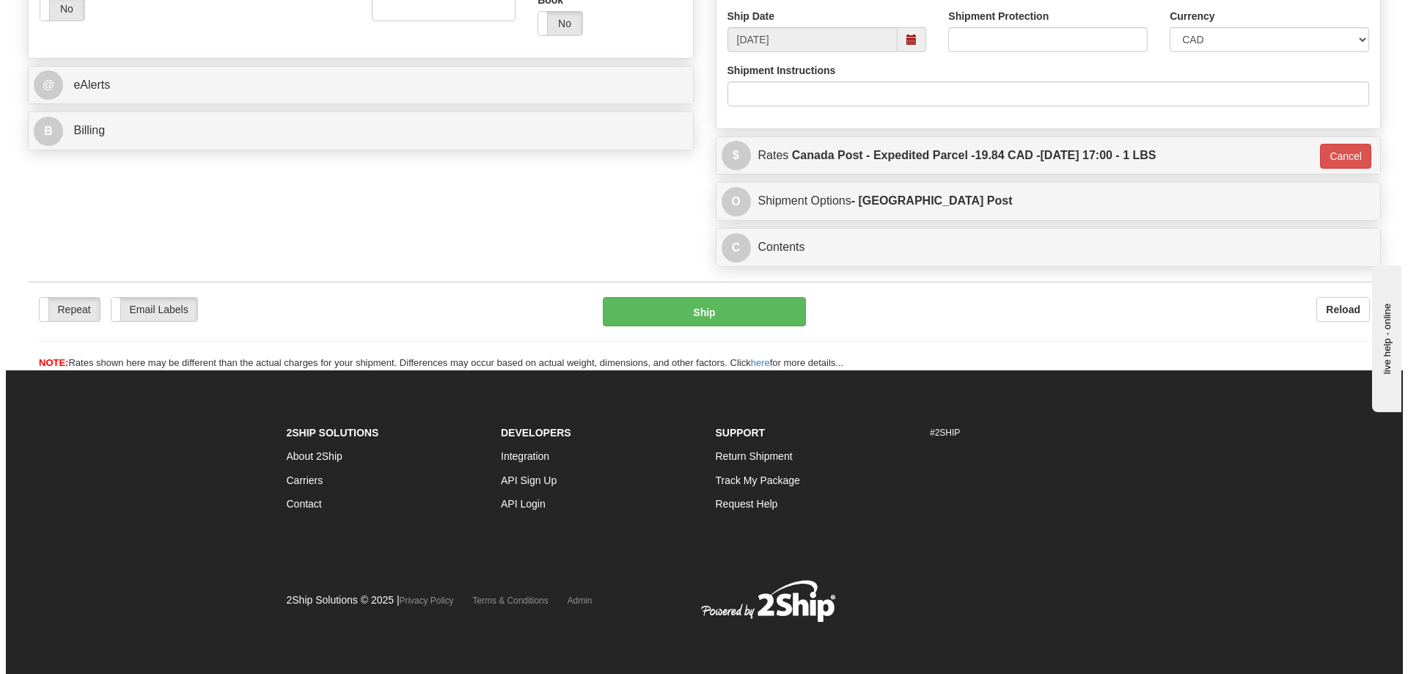
scroll to position [547, 0]
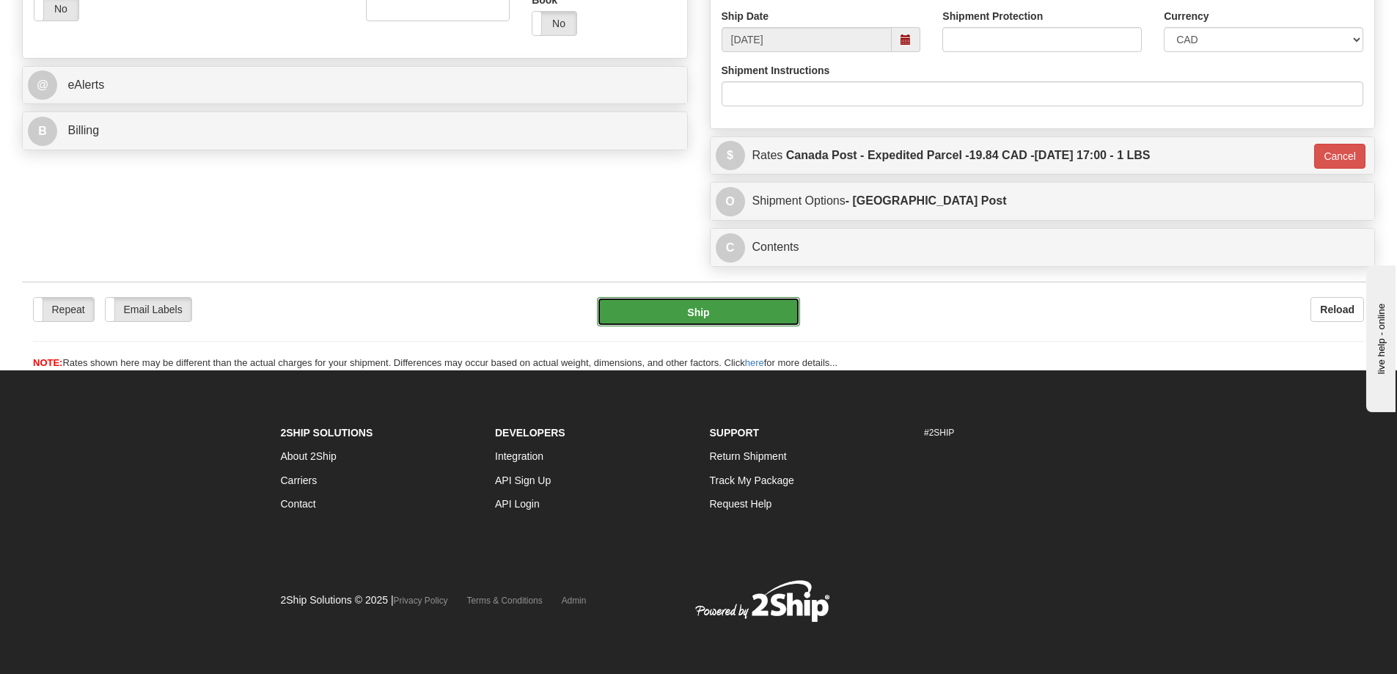
click at [729, 325] on button "Ship" at bounding box center [698, 311] width 203 height 29
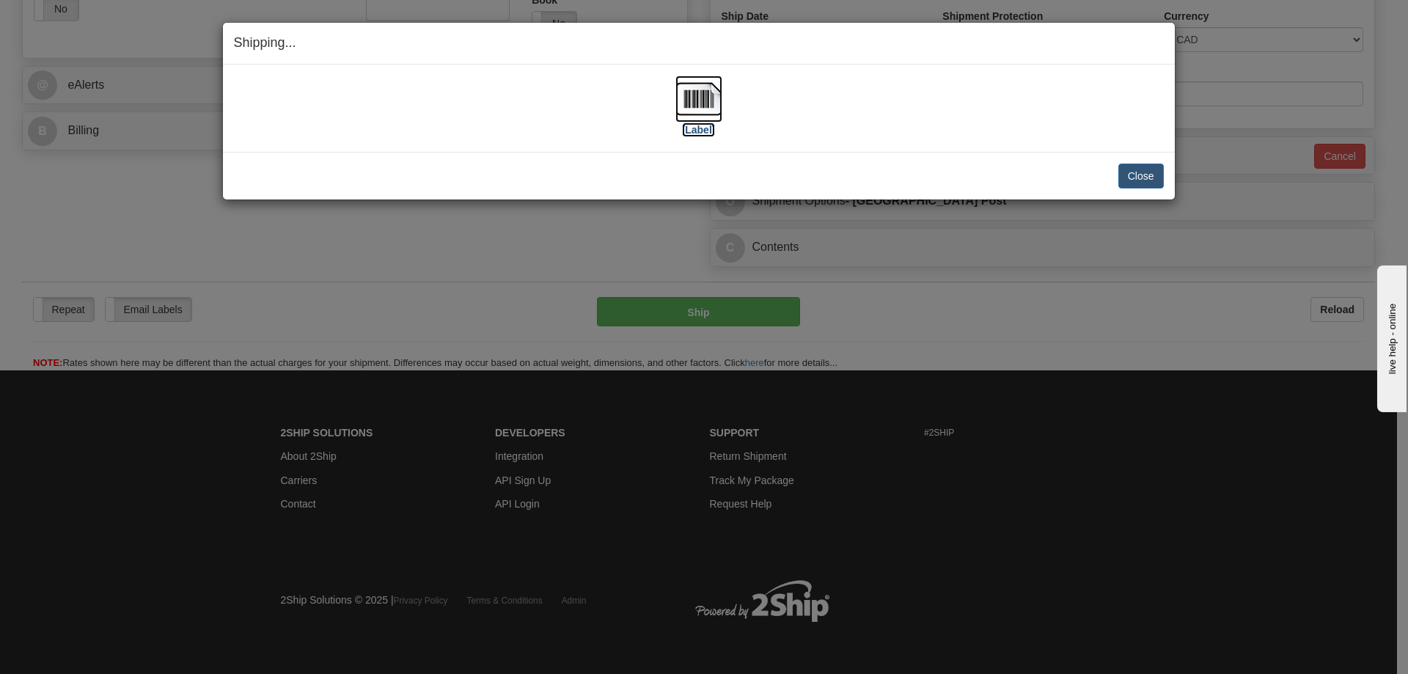
click at [695, 104] on img at bounding box center [698, 99] width 47 height 47
click at [470, 170] on div "Close Cancel" at bounding box center [699, 176] width 930 height 25
click at [1147, 177] on button "Close" at bounding box center [1140, 176] width 45 height 25
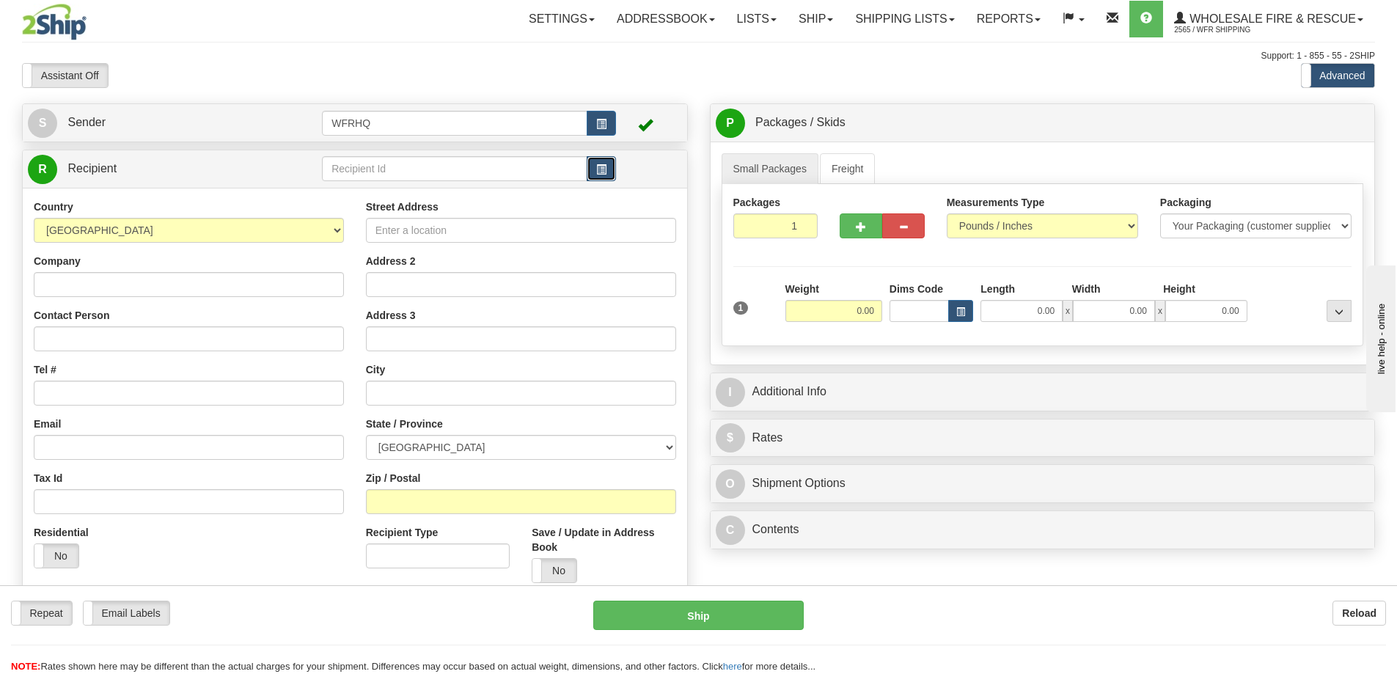
click at [599, 171] on span "button" at bounding box center [601, 170] width 10 height 10
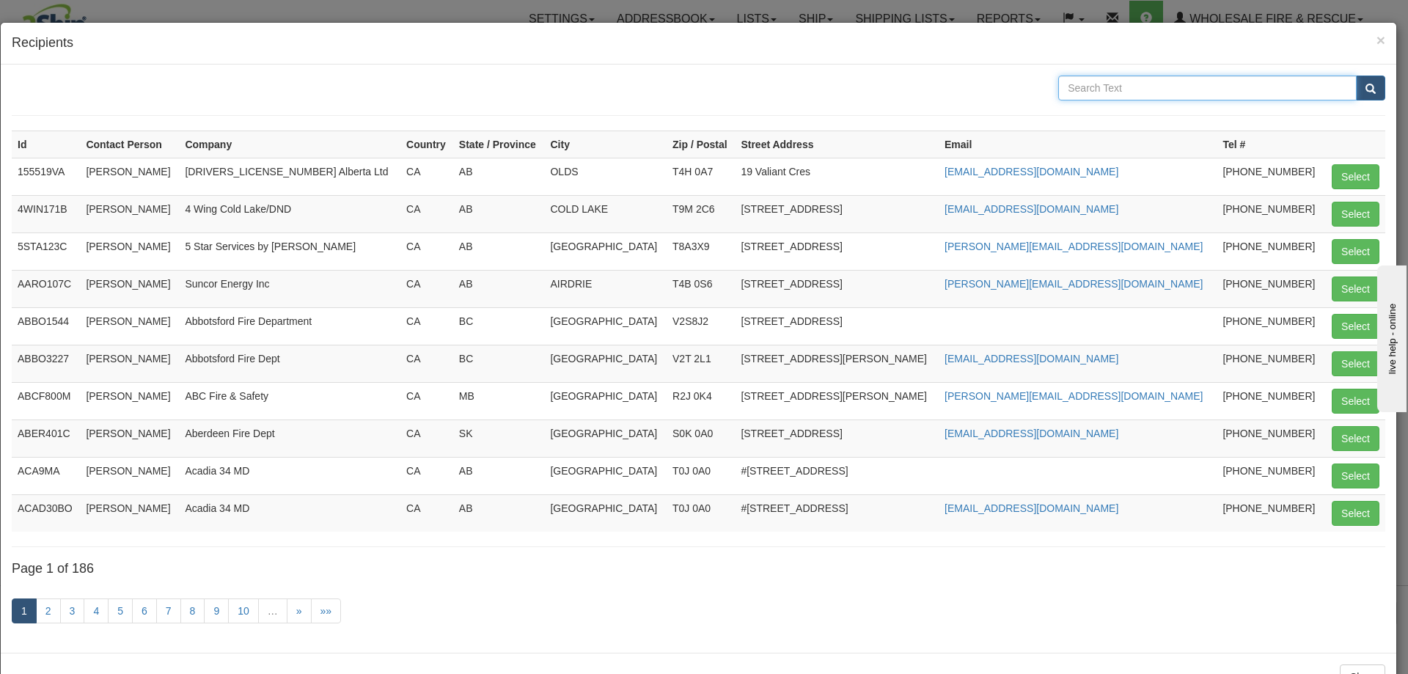
click at [1133, 80] on input "text" at bounding box center [1207, 88] width 298 height 25
type input "Chauvin"
click at [1356, 76] on button "submit" at bounding box center [1370, 88] width 29 height 25
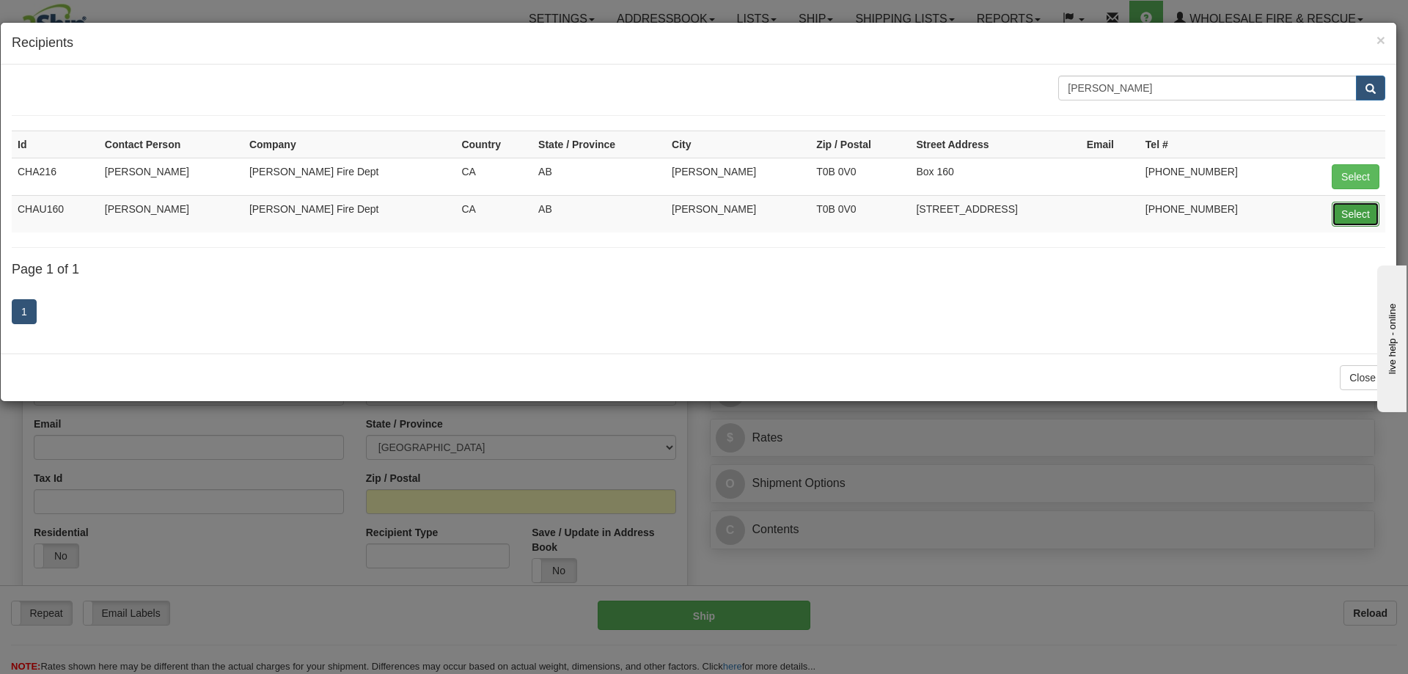
click at [1347, 216] on button "Select" at bounding box center [1356, 214] width 48 height 25
type input "CHAU160"
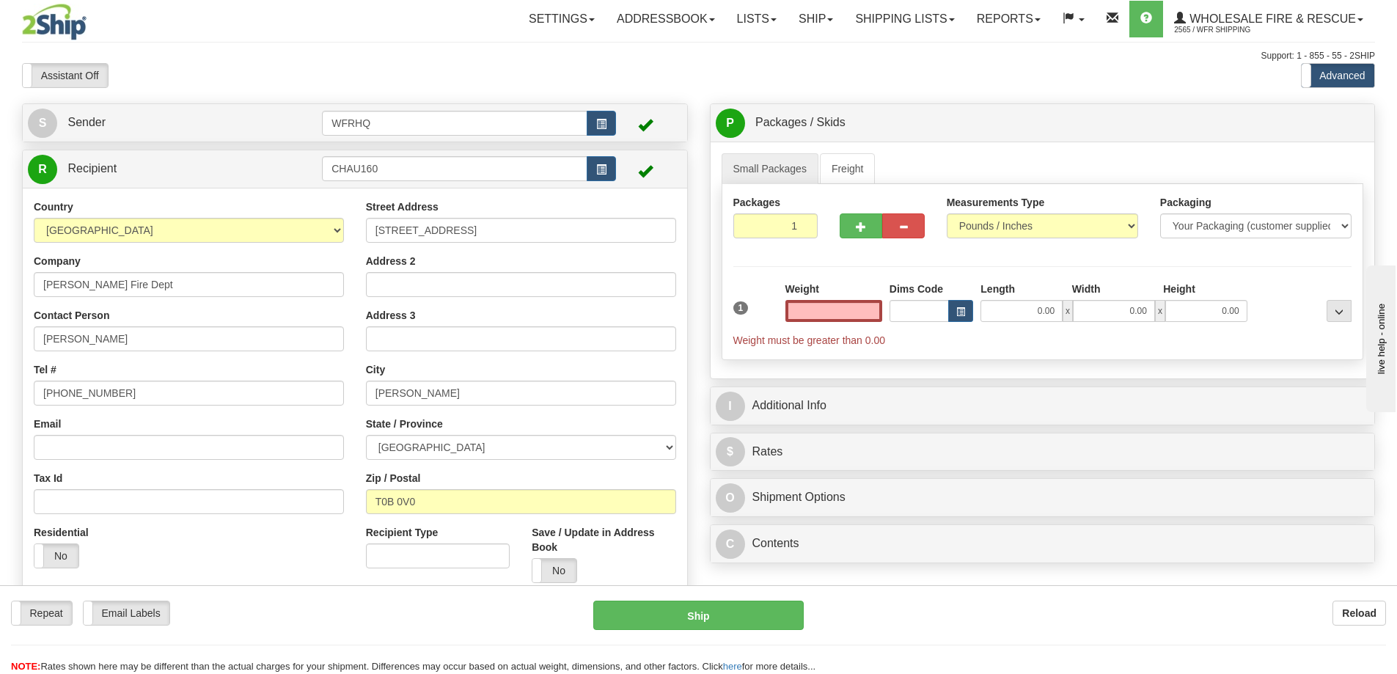
type input "0.00"
click at [167, 451] on input "Email" at bounding box center [189, 447] width 310 height 25
paste input "CFR-firechief@outlook.com"
type input "CFR-firechief@outlook.com"
click at [554, 566] on label "No" at bounding box center [554, 570] width 44 height 23
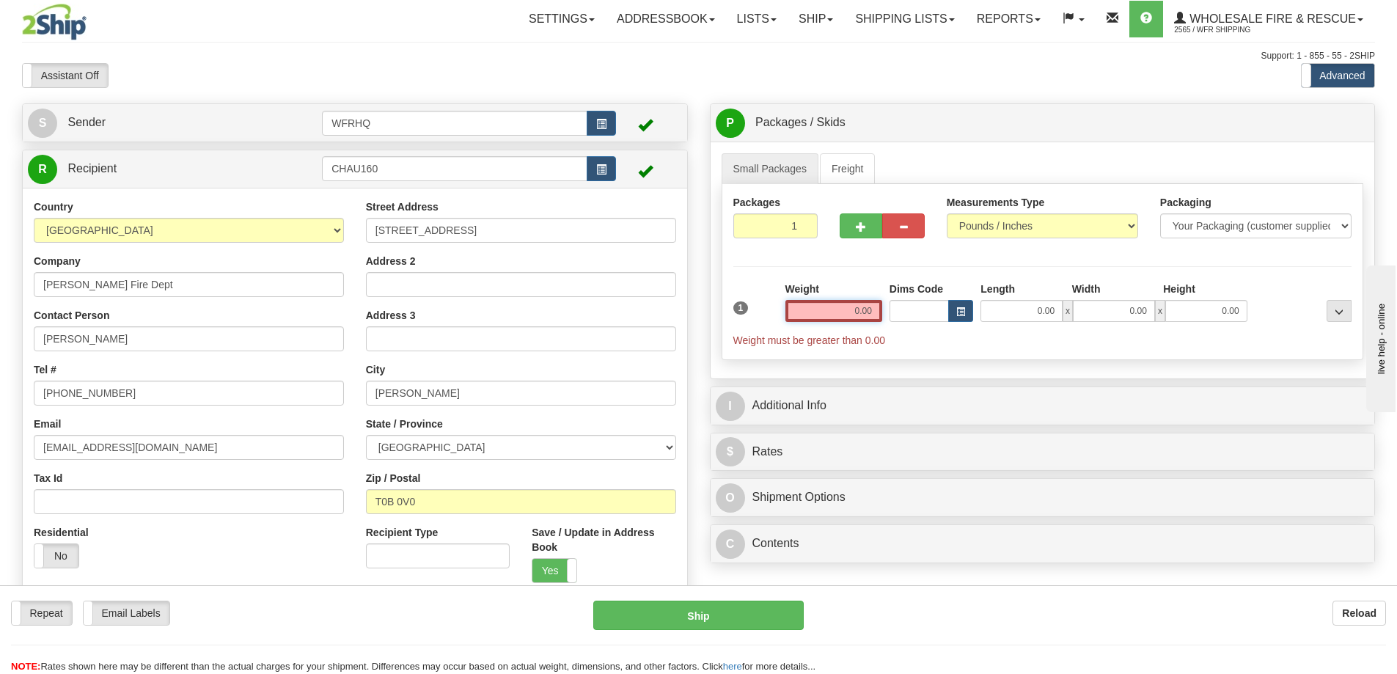
click at [821, 307] on input "0.00" at bounding box center [833, 311] width 97 height 22
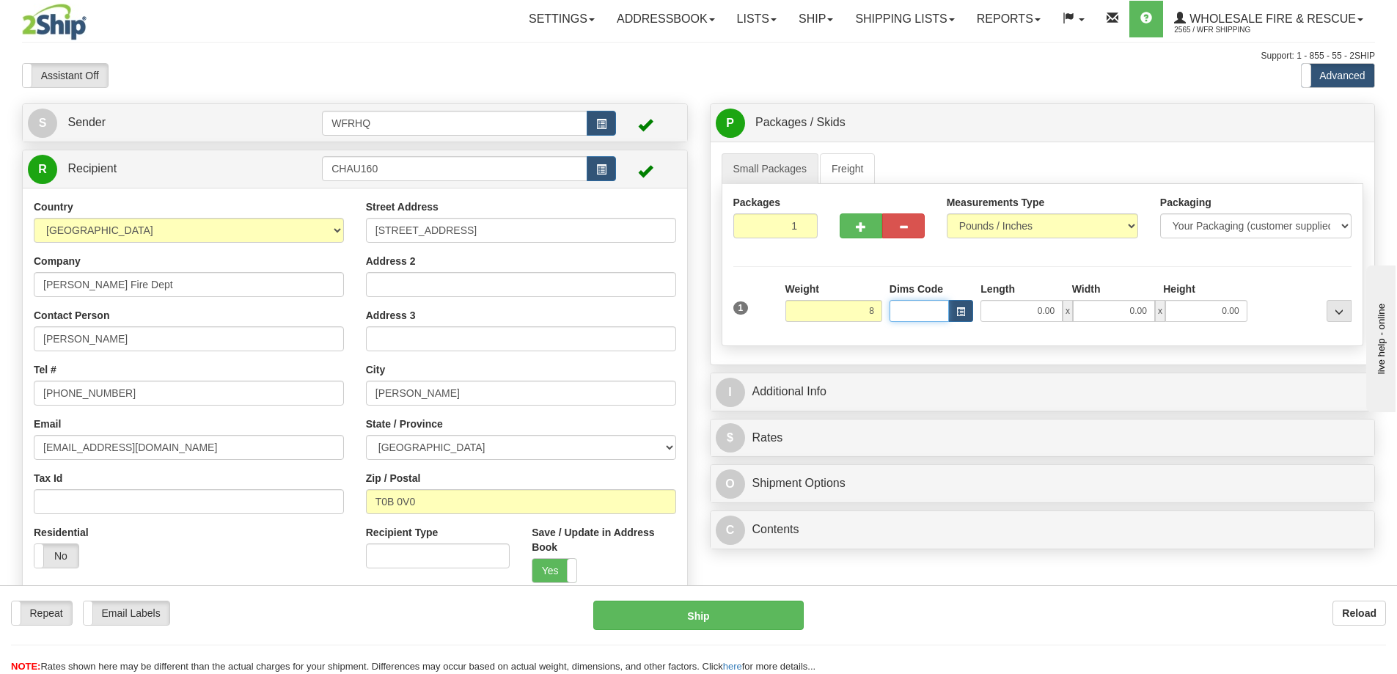
type input "8.00"
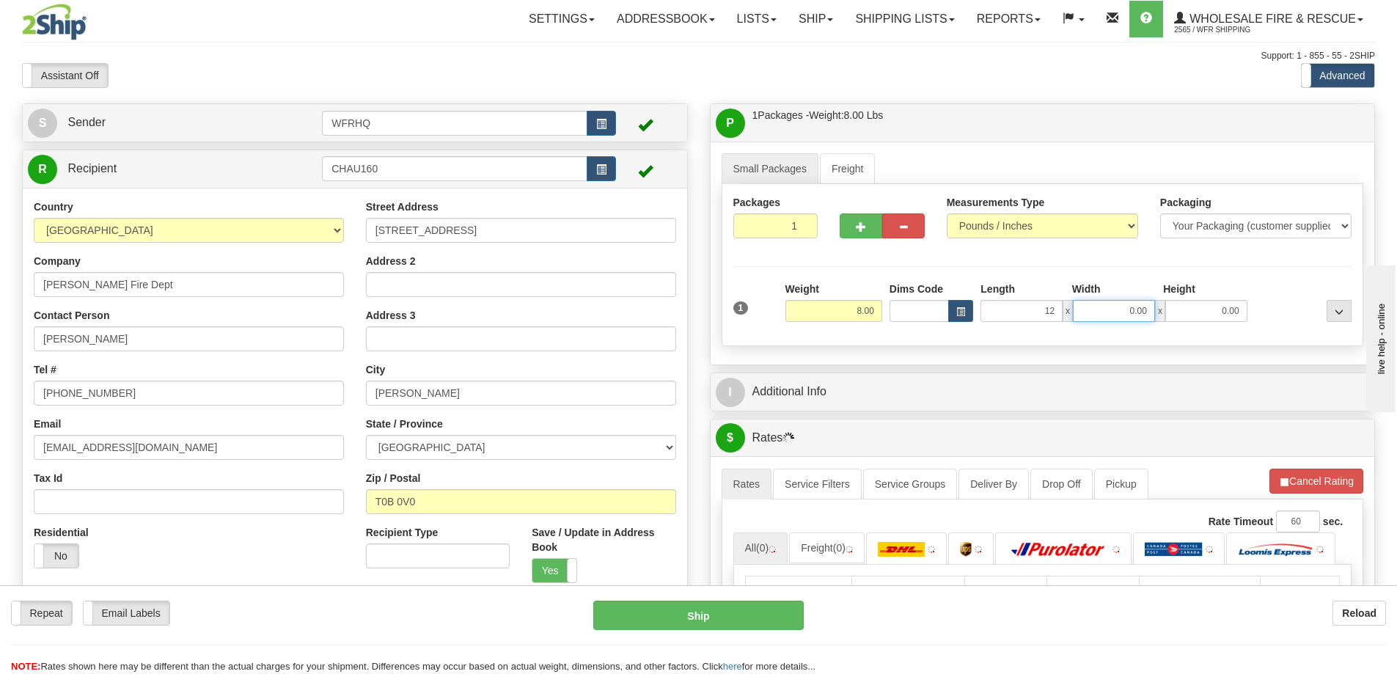
type input "12.00"
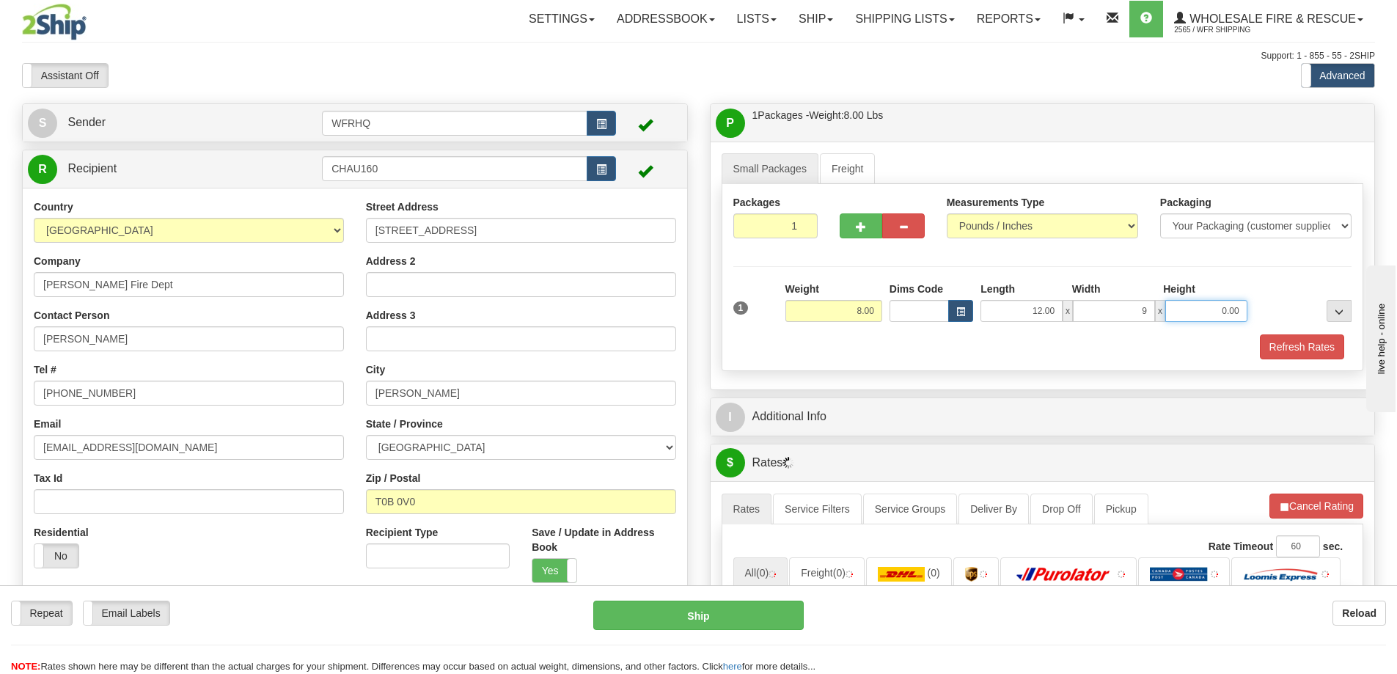
type input "9.00"
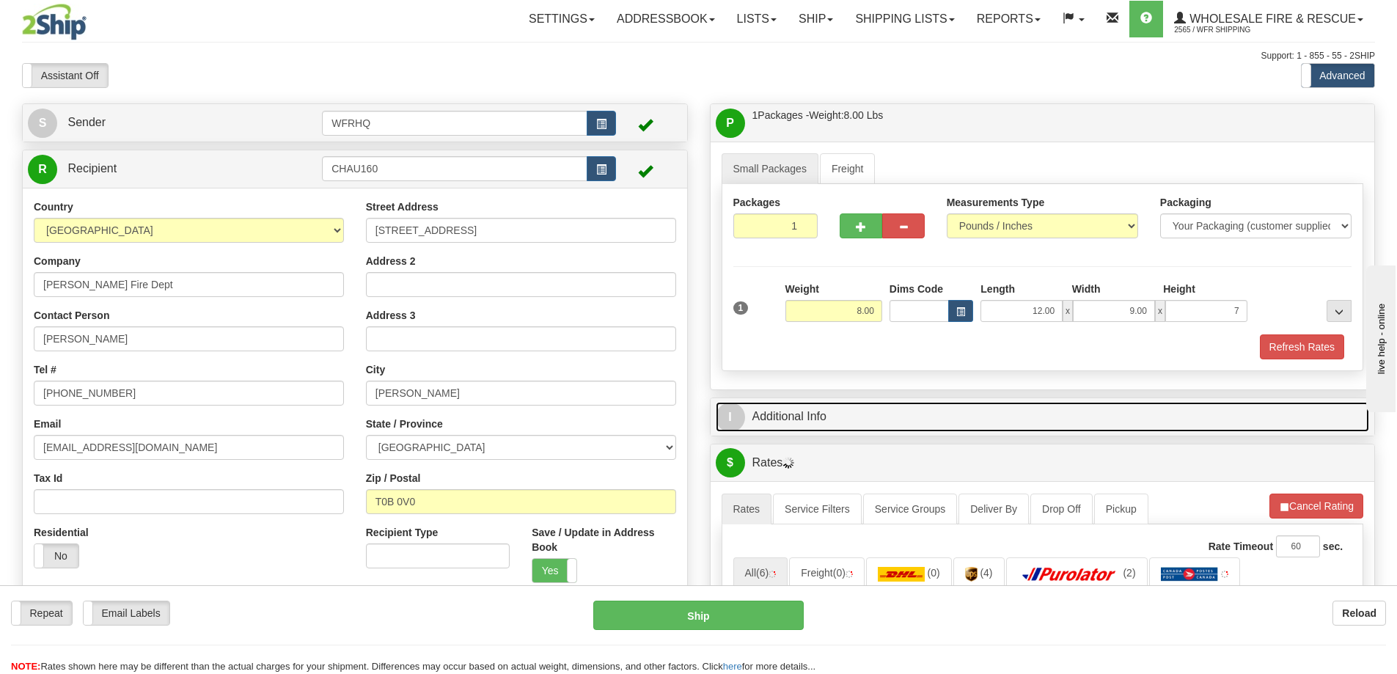
type input "7.00"
click at [785, 422] on link "I Additional Info" at bounding box center [1043, 417] width 654 height 30
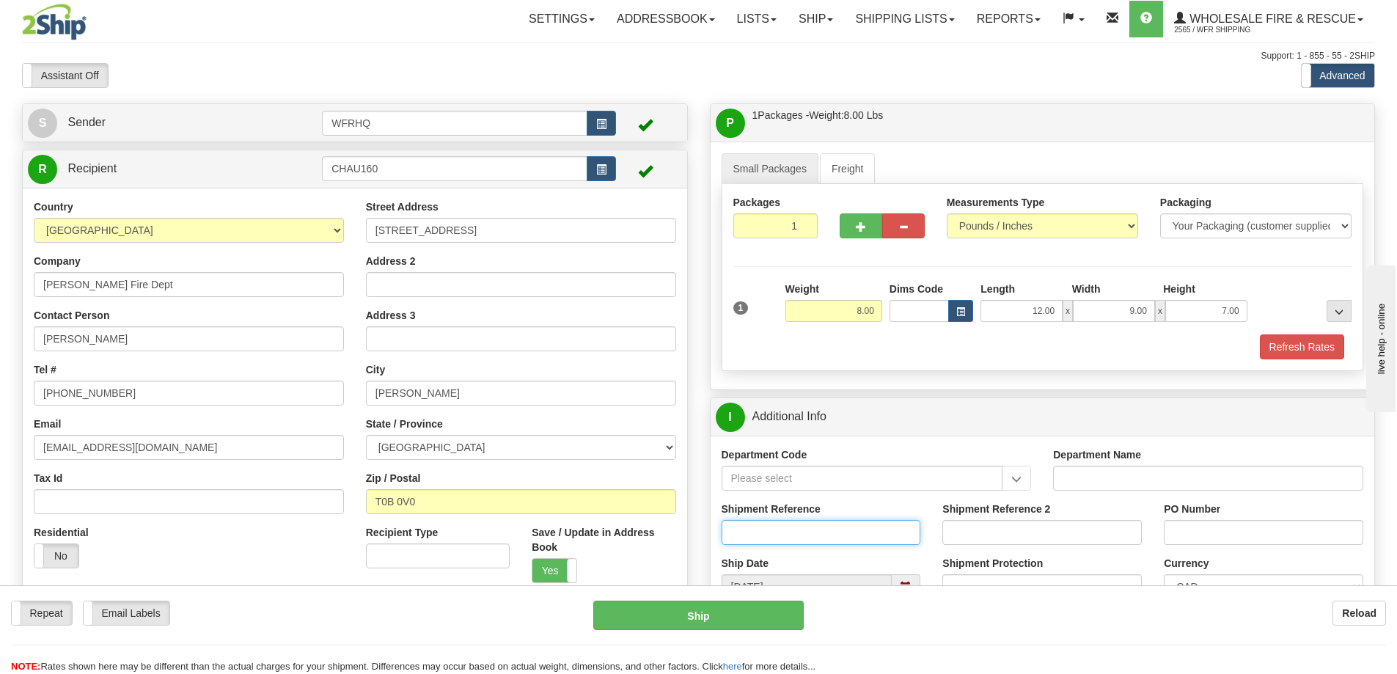
click at [790, 522] on input "Shipment Reference" at bounding box center [821, 532] width 199 height 25
type input "S42734 - 28354"
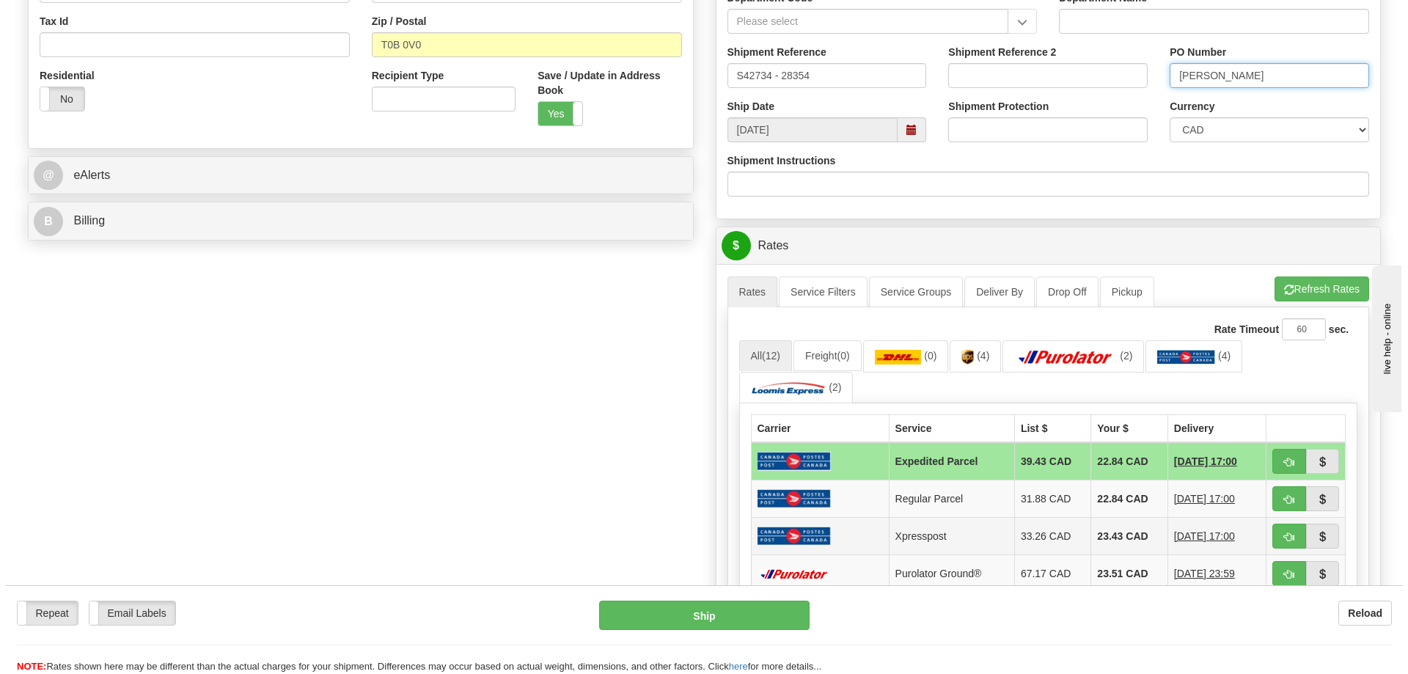
scroll to position [513, 0]
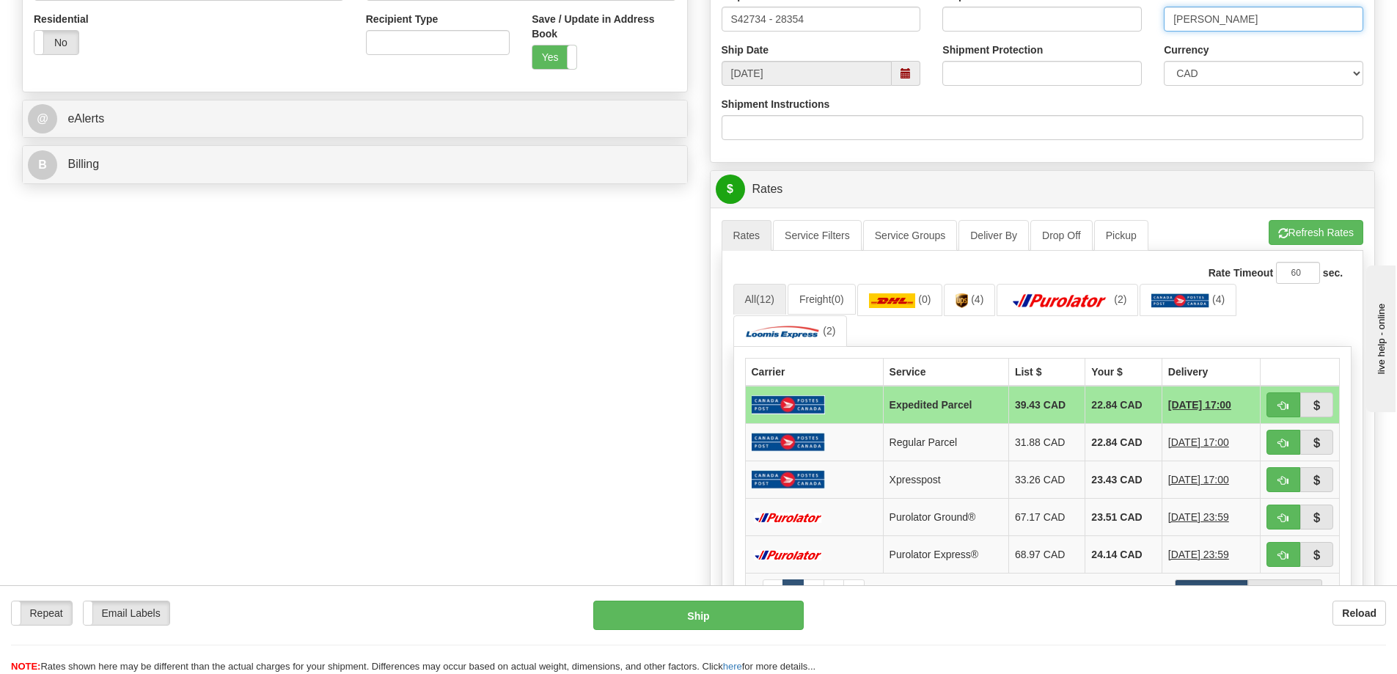
type input "Derek"
drag, startPoint x: 1285, startPoint y: 516, endPoint x: 1258, endPoint y: 528, distance: 29.6
click at [1286, 516] on span "button" at bounding box center [1283, 518] width 10 height 10
type input "260"
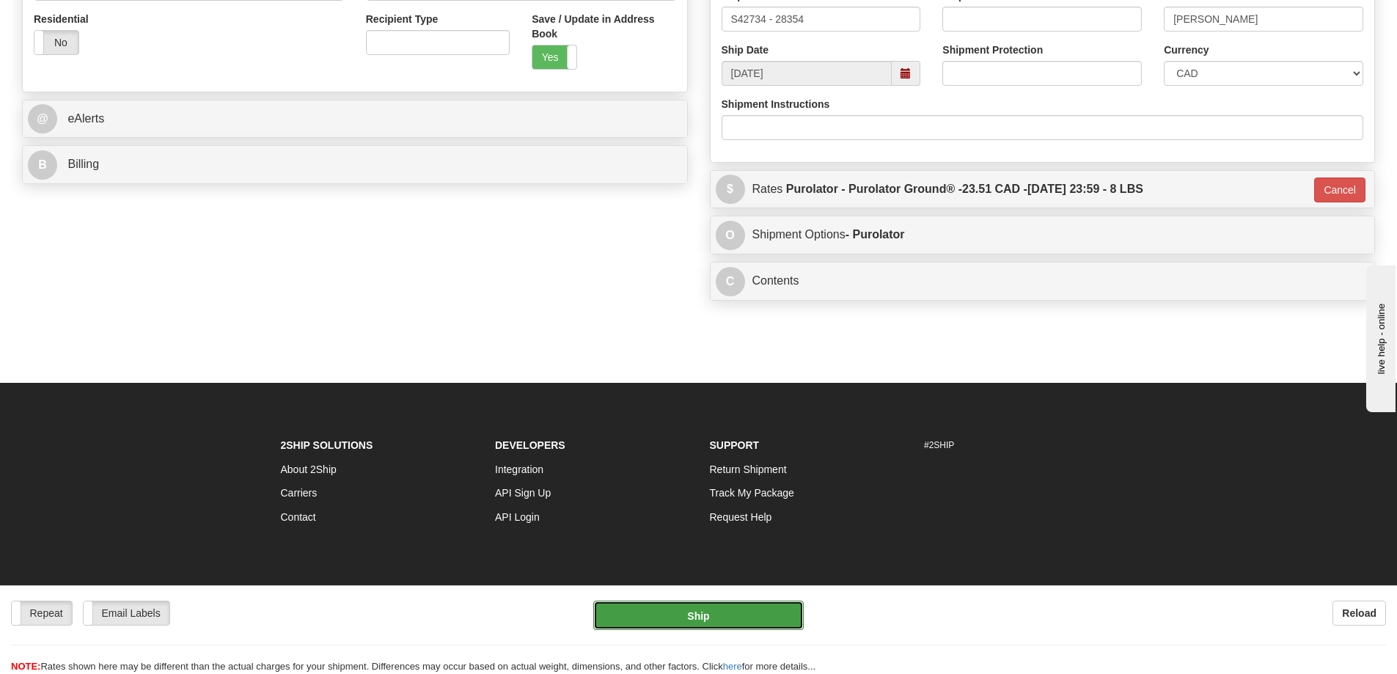
click at [711, 608] on button "Ship" at bounding box center [698, 615] width 210 height 29
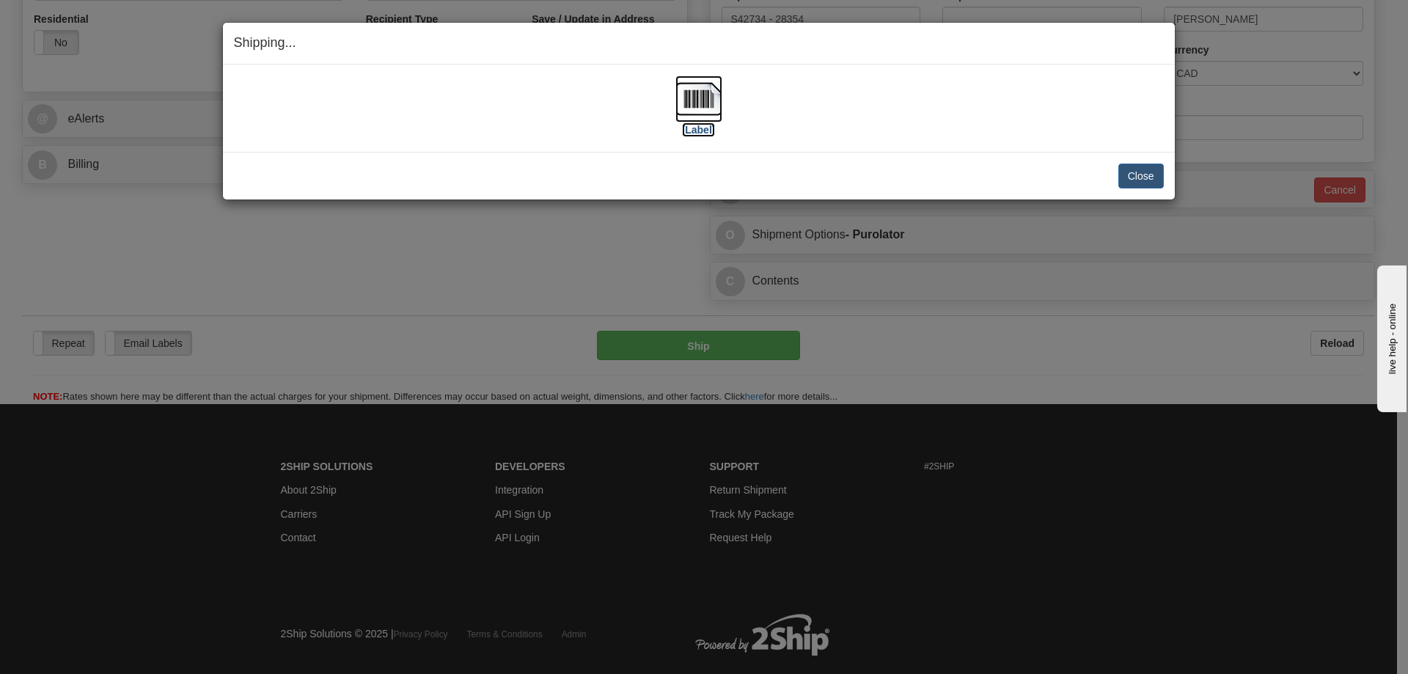
click at [705, 111] on img at bounding box center [698, 99] width 47 height 47
drag, startPoint x: 447, startPoint y: 131, endPoint x: 487, endPoint y: 131, distance: 39.6
click at [447, 131] on div "[Label]" at bounding box center [699, 108] width 930 height 65
click at [1146, 178] on button "Close" at bounding box center [1140, 176] width 45 height 25
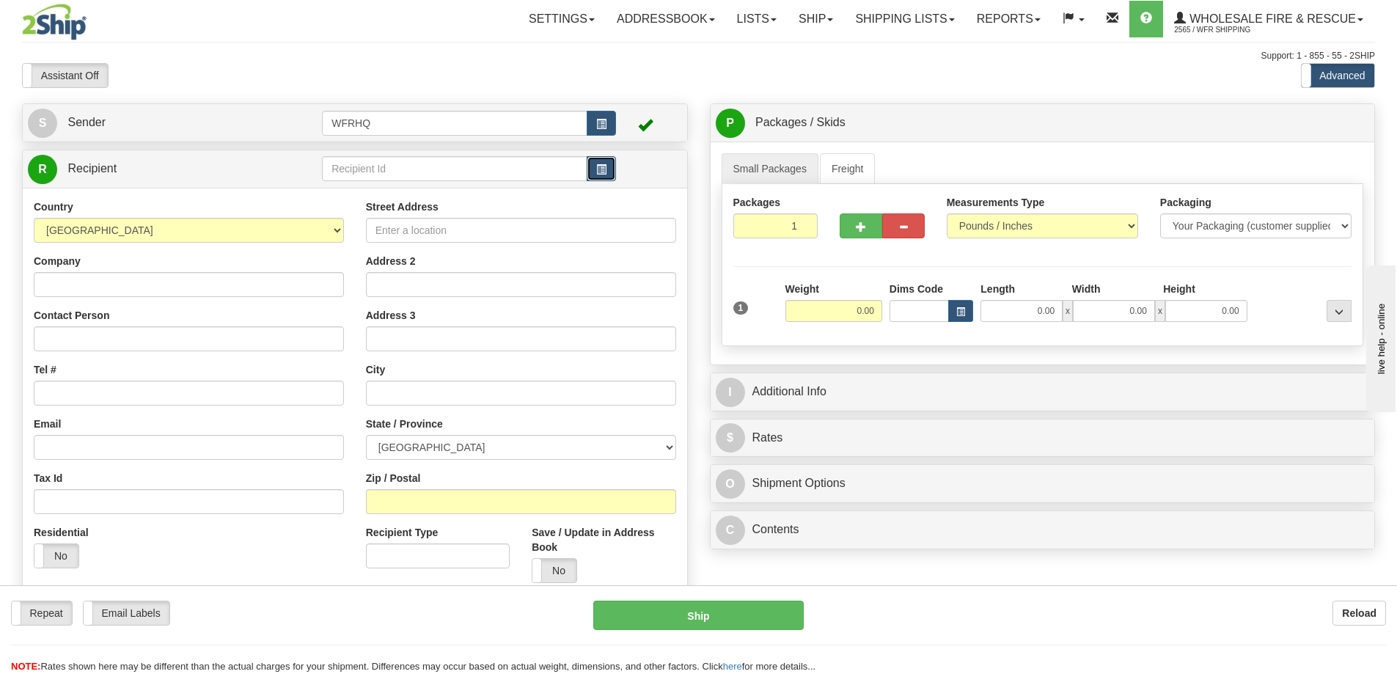
click at [596, 170] on span "button" at bounding box center [601, 170] width 10 height 10
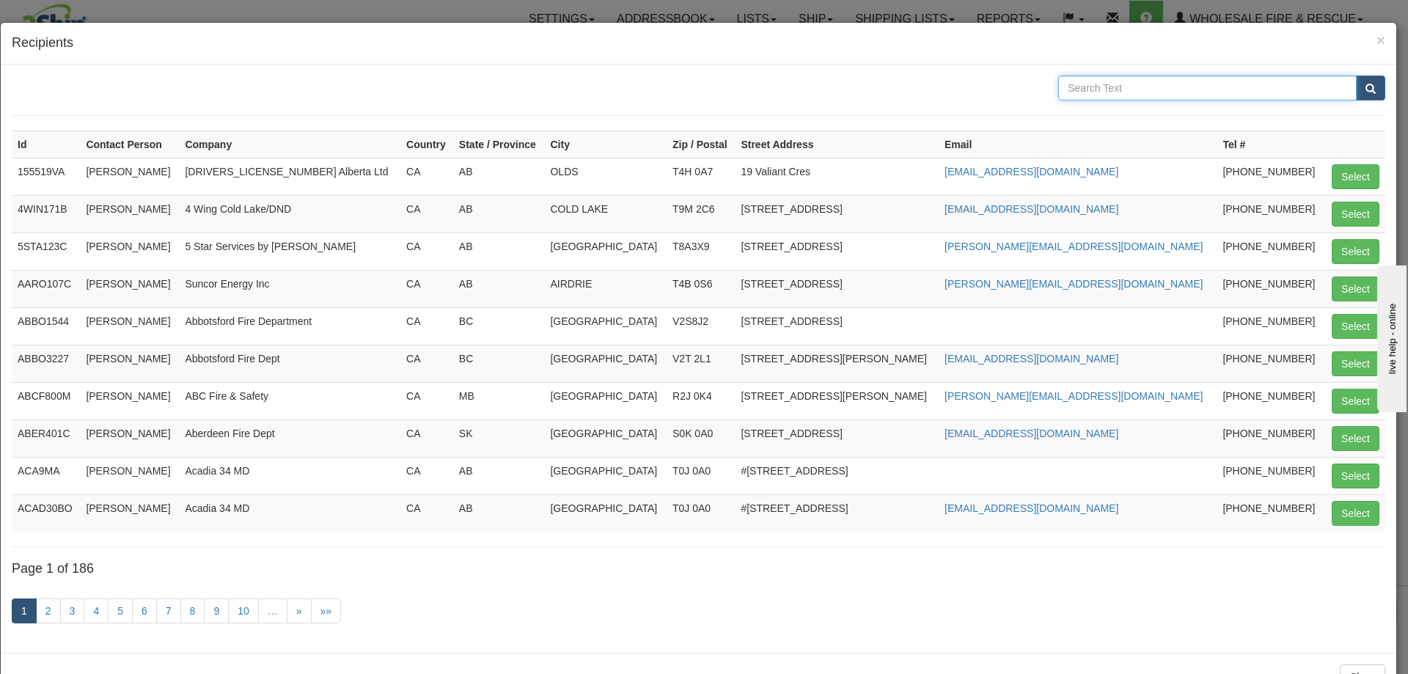
click at [1129, 93] on input "text" at bounding box center [1207, 88] width 298 height 25
type input "Swift Current"
click at [1356, 76] on button "submit" at bounding box center [1370, 88] width 29 height 25
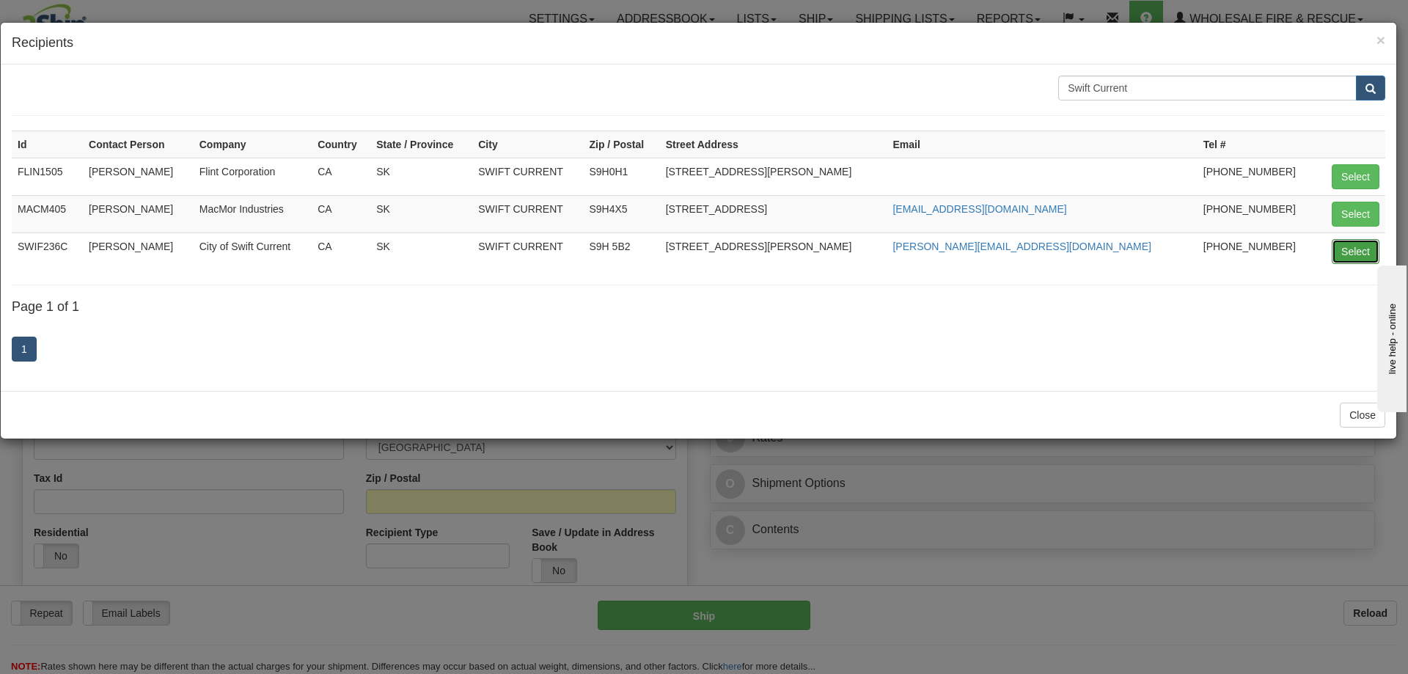
click at [1347, 252] on button "Select" at bounding box center [1356, 251] width 48 height 25
type input "SWIF236C"
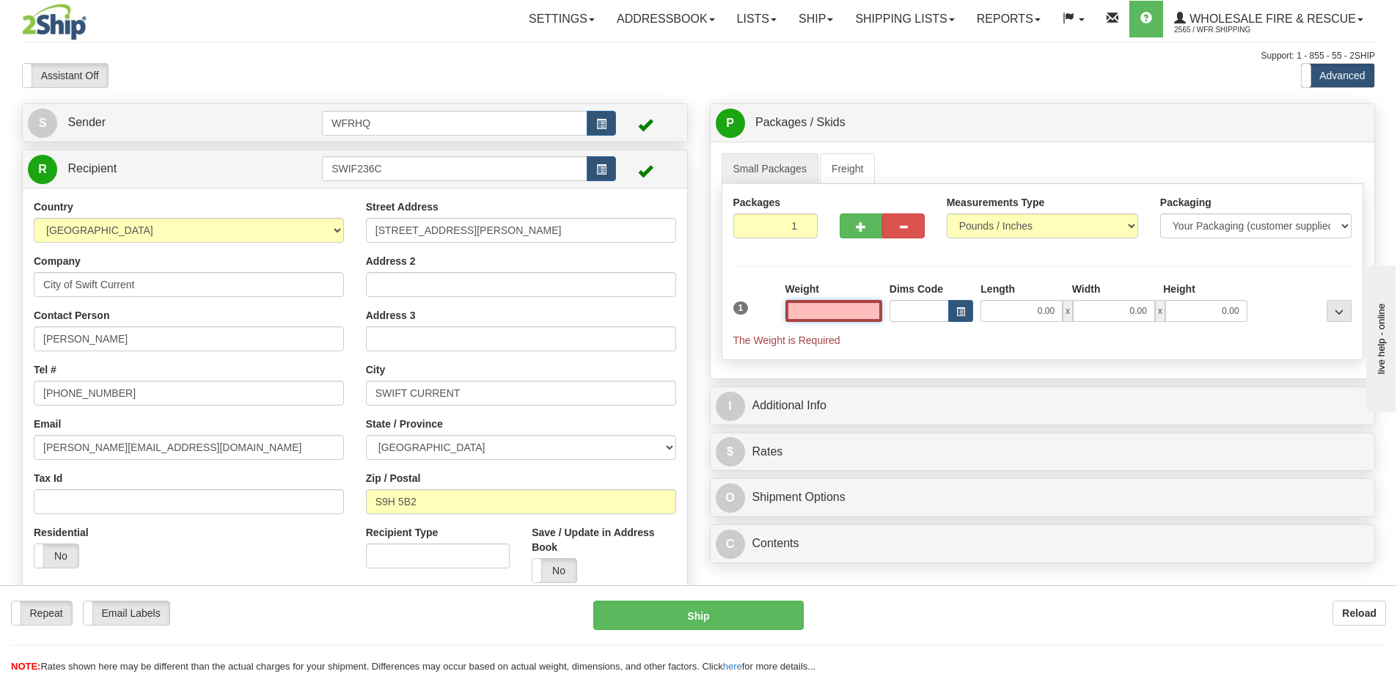
scroll to position [73, 0]
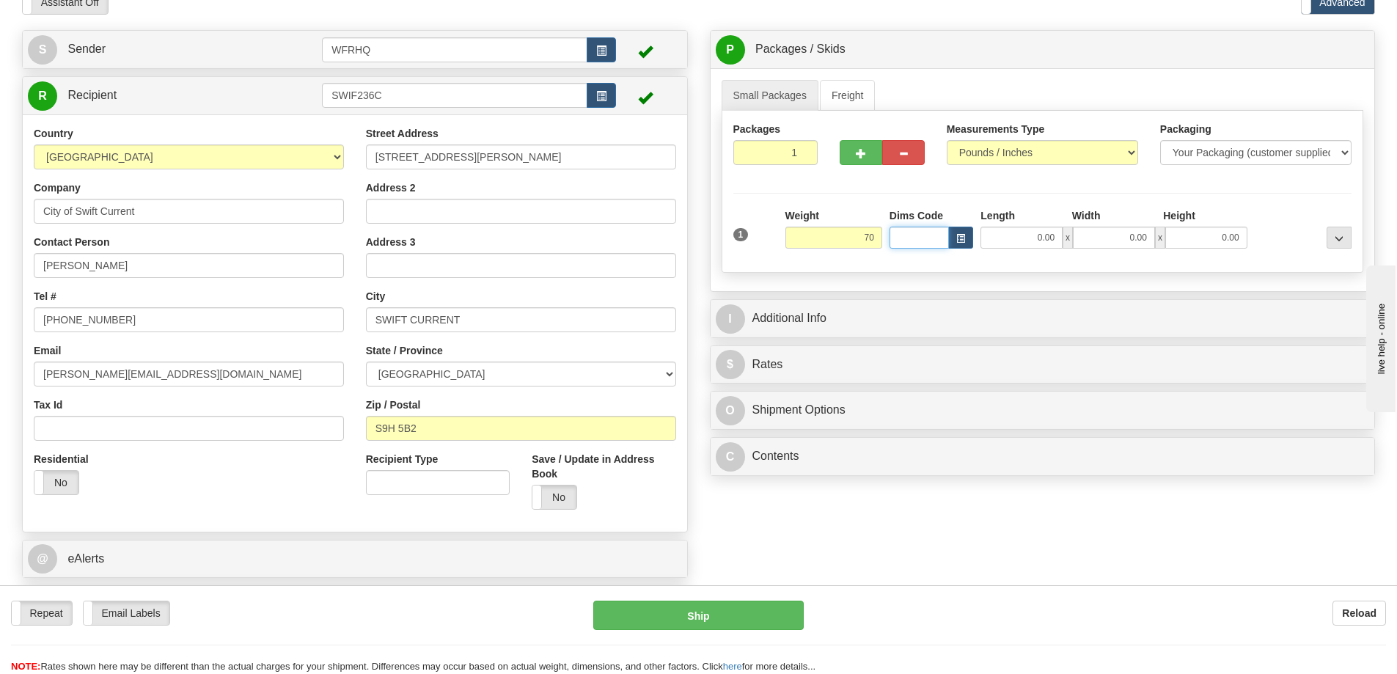
type input "70.00"
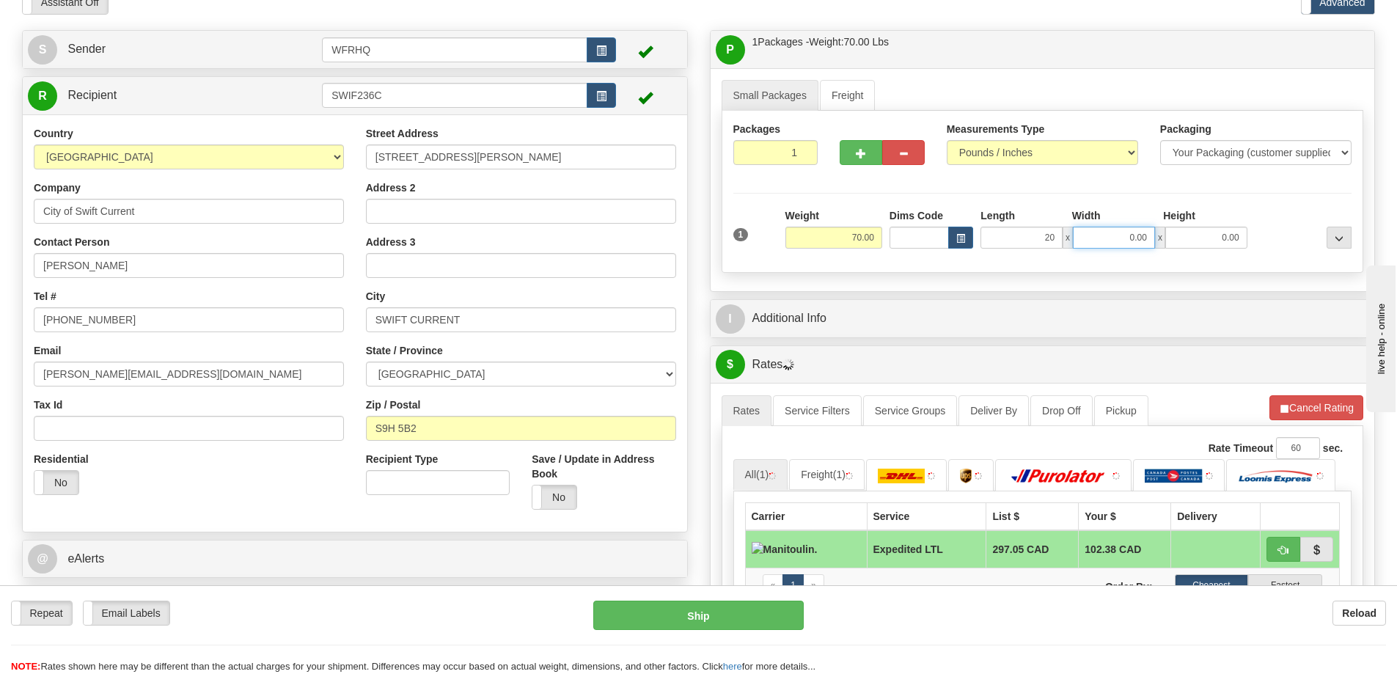
type input "20.00"
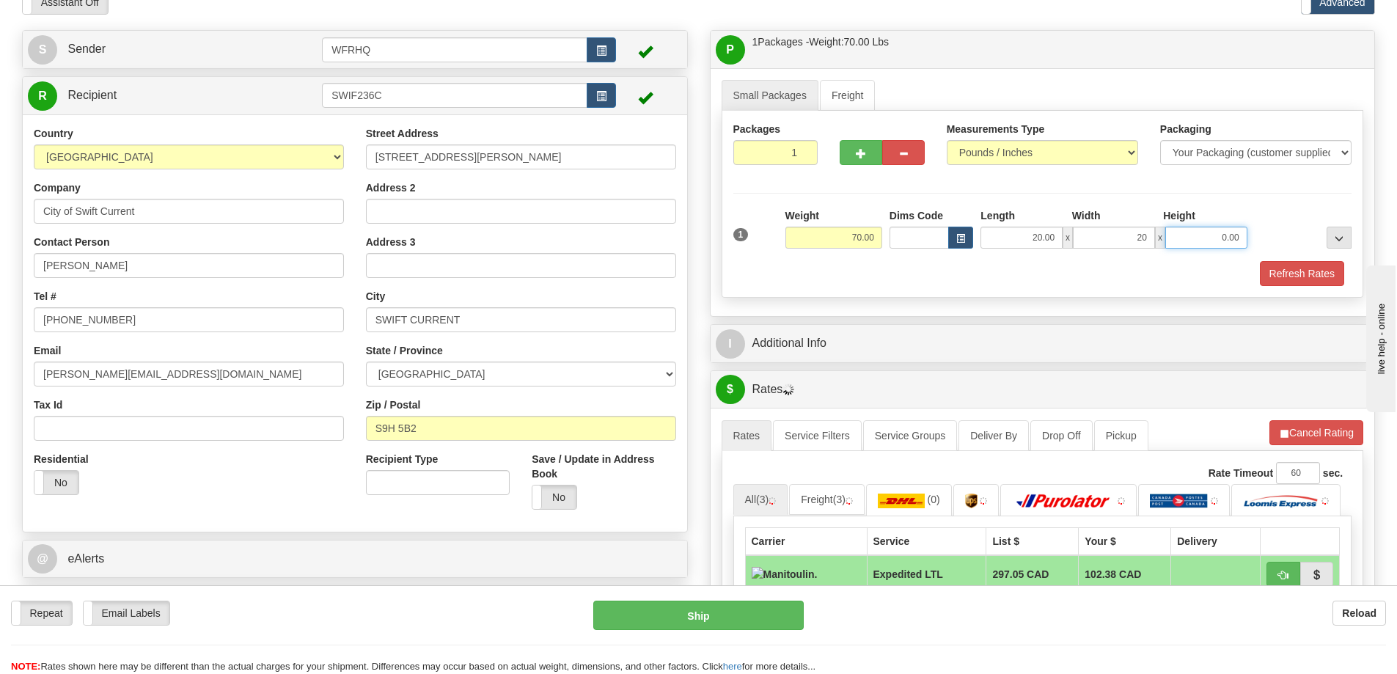
type input "20.00"
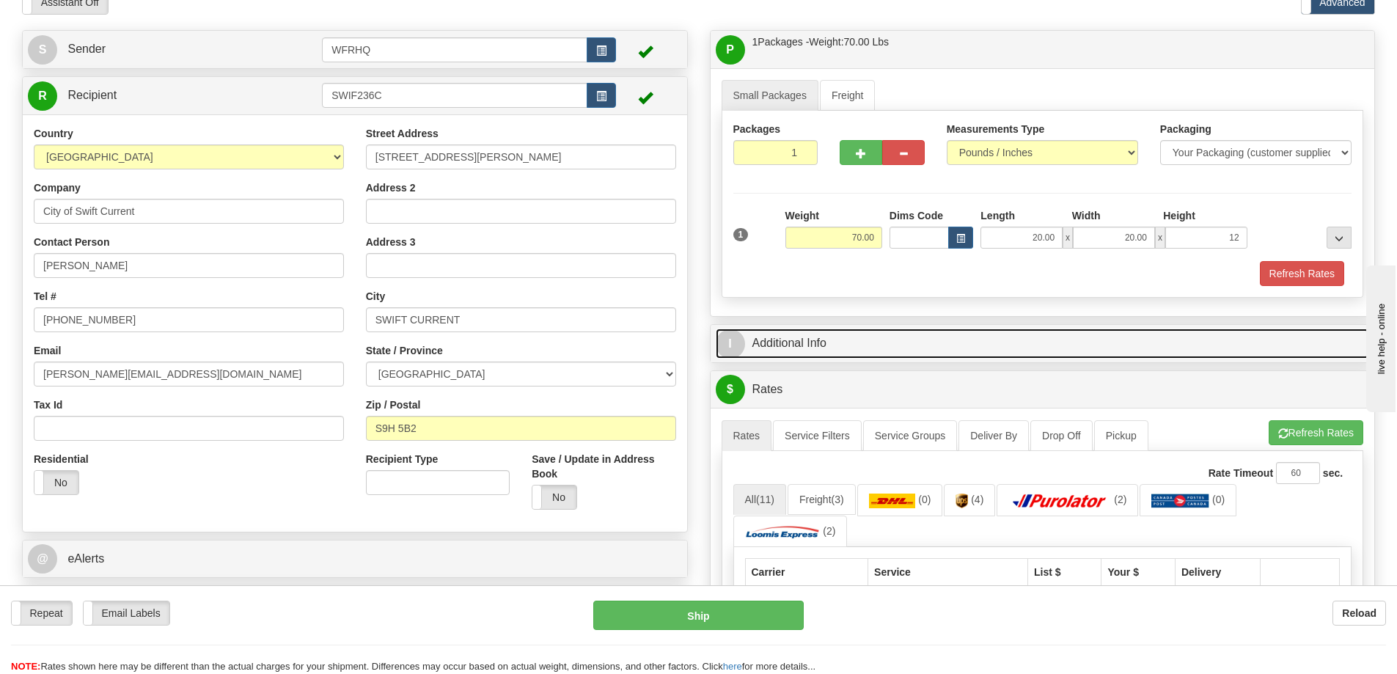
type input "12.00"
click at [787, 340] on link "I Additional Info" at bounding box center [1043, 344] width 654 height 30
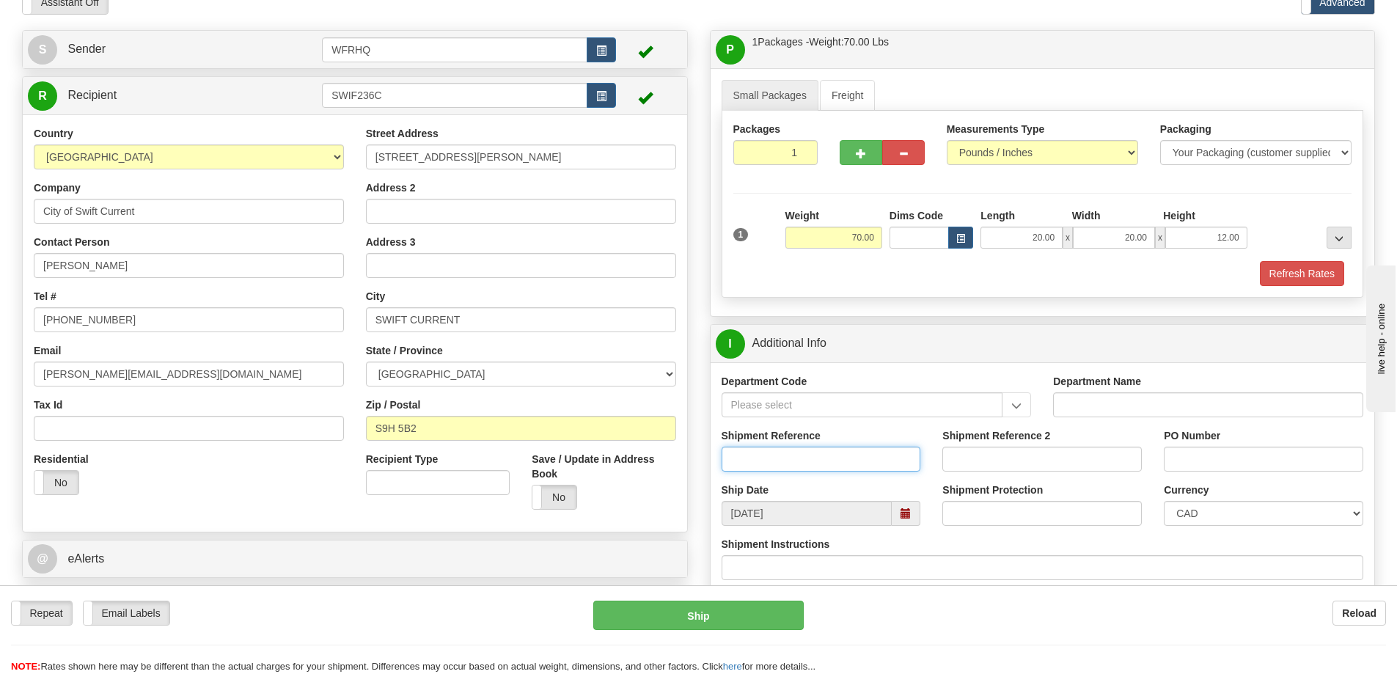
click at [755, 461] on input "Shipment Reference" at bounding box center [821, 459] width 199 height 25
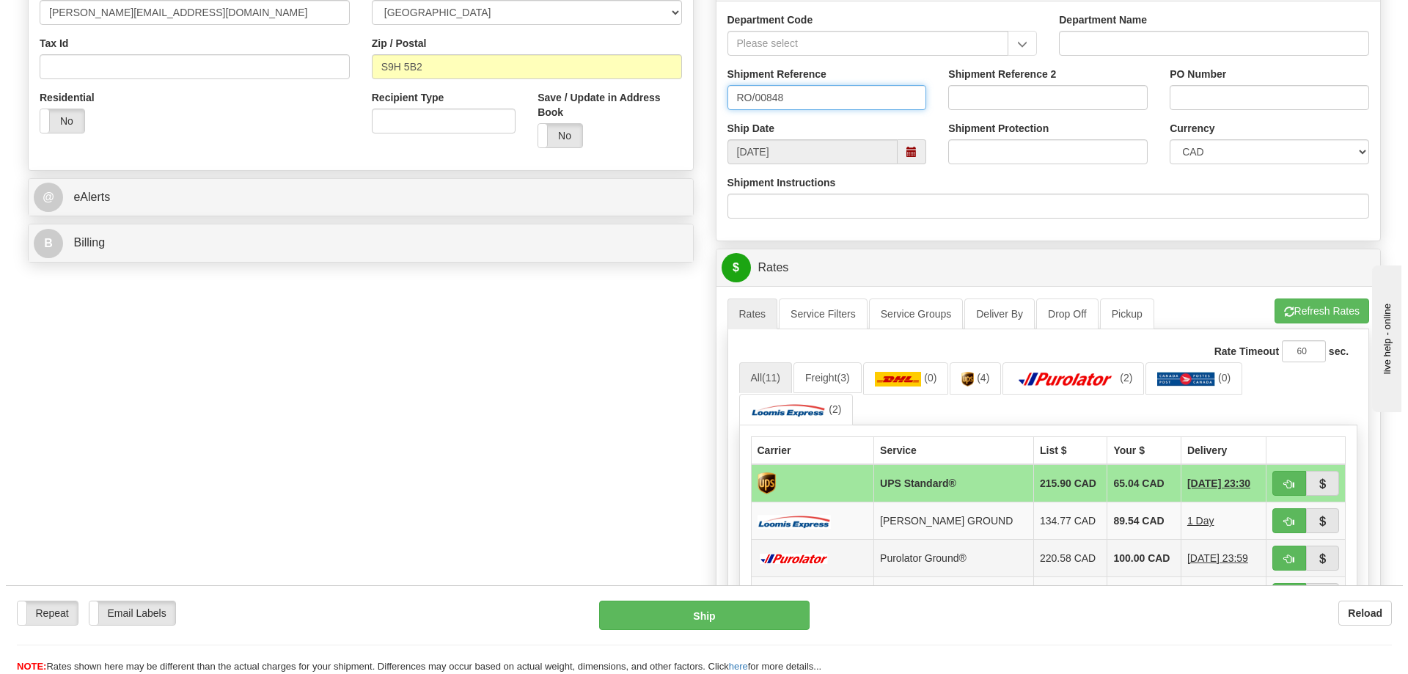
scroll to position [513, 0]
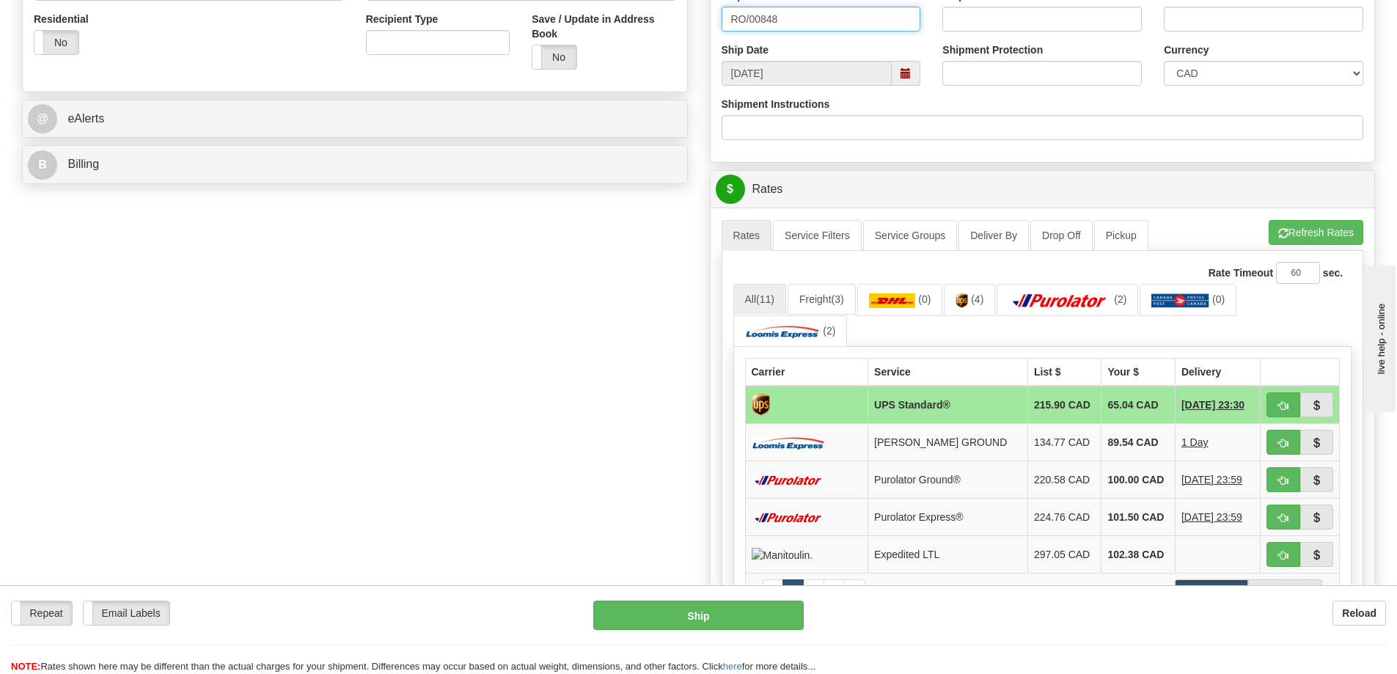
type input "RO/00848"
click at [1282, 405] on span "button" at bounding box center [1283, 406] width 10 height 10
type input "11"
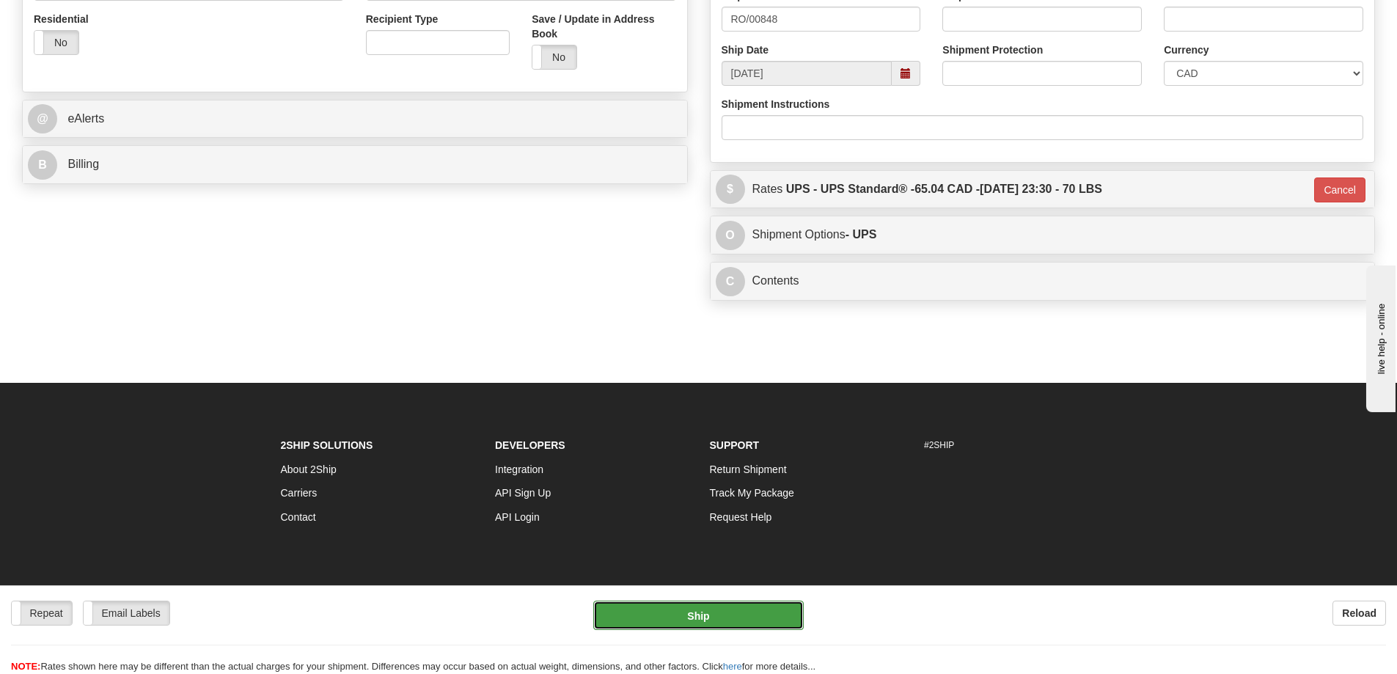
click at [723, 616] on button "Ship" at bounding box center [698, 615] width 210 height 29
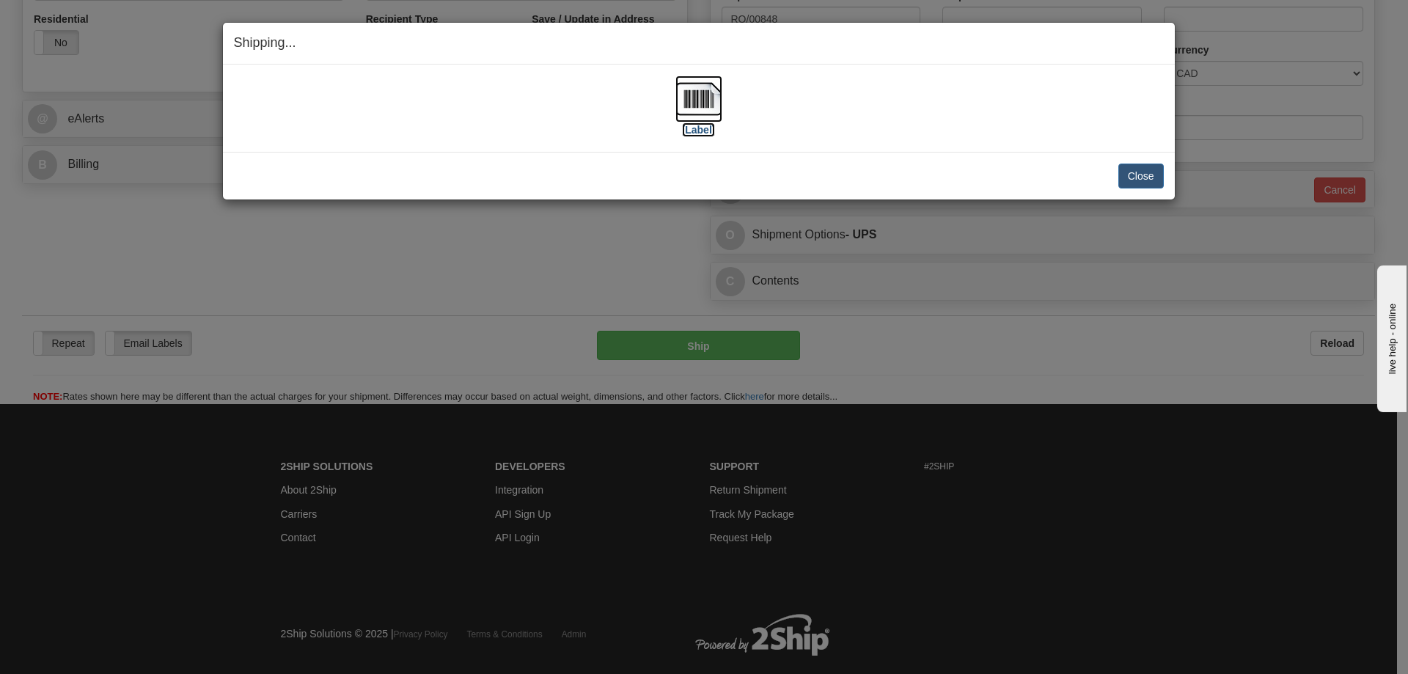
click at [703, 102] on img at bounding box center [698, 99] width 47 height 47
